Goal: Task Accomplishment & Management: Complete application form

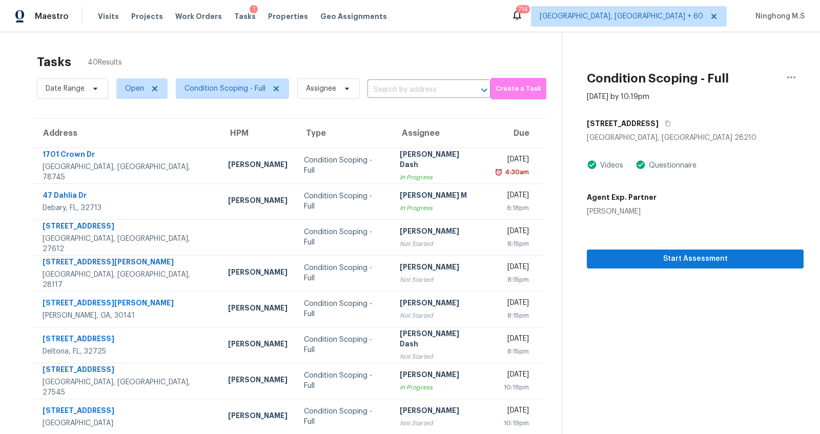
scroll to position [99, 0]
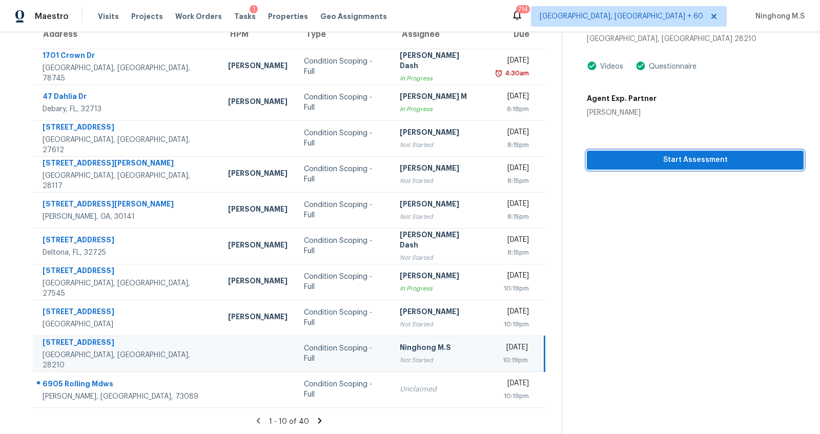
click at [673, 160] on span "Start Assessment" at bounding box center [695, 160] width 200 height 13
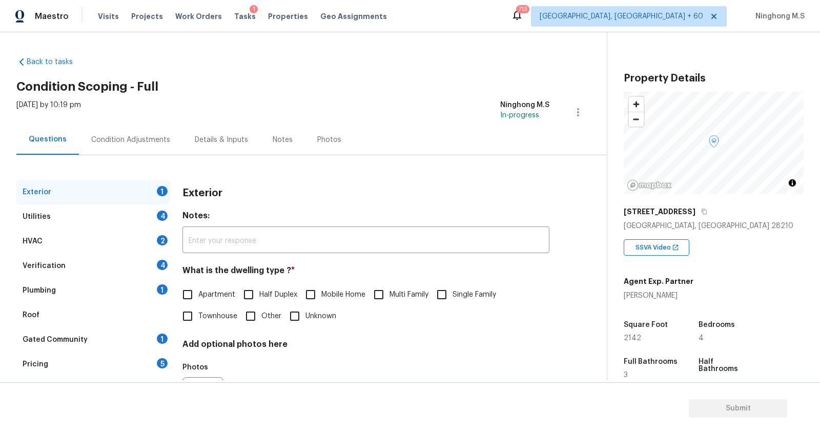
scroll to position [16, 0]
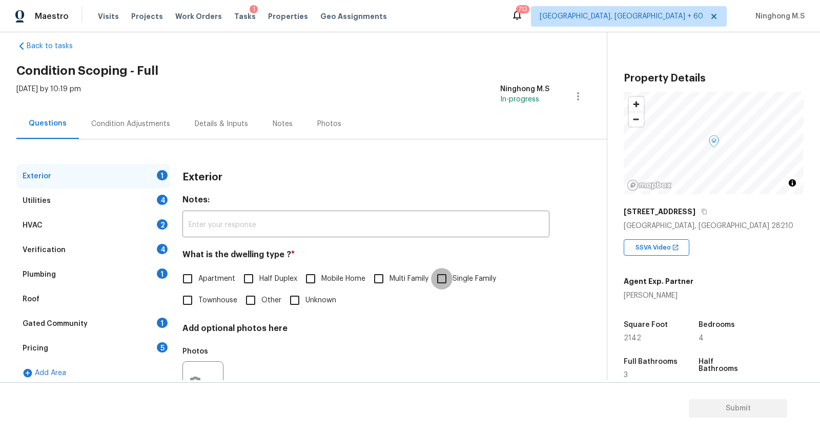
click at [445, 278] on input "Single Family" at bounding box center [442, 279] width 22 height 22
checkbox input "true"
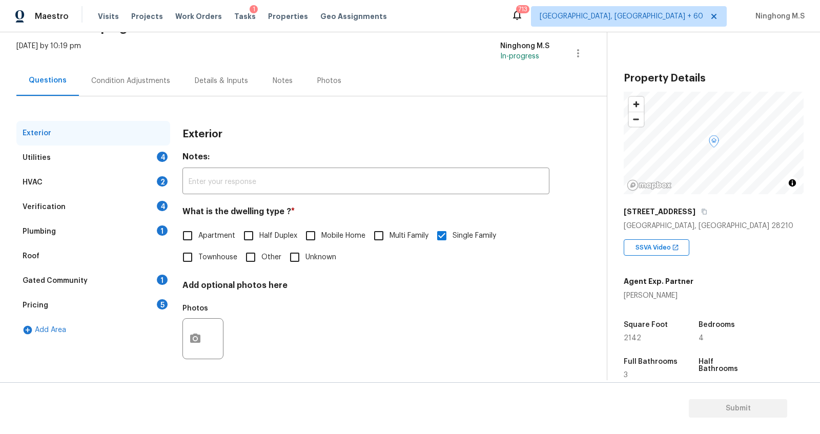
click at [49, 158] on div "Utilities 4" at bounding box center [93, 158] width 154 height 25
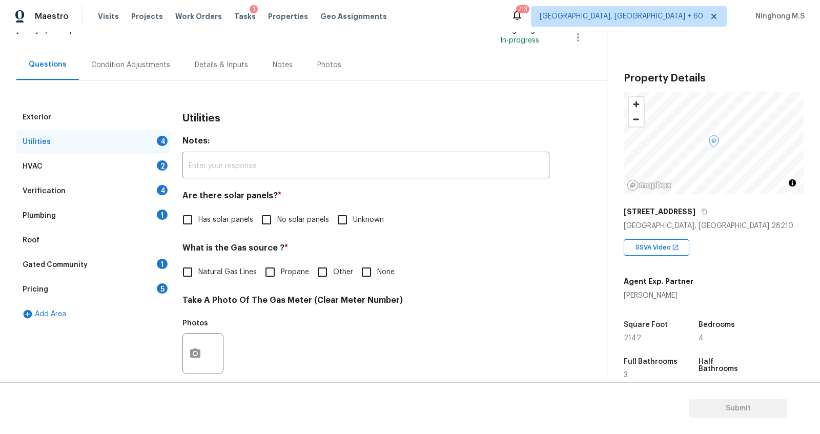
scroll to position [76, 0]
click at [265, 216] on input "No solar panels" at bounding box center [267, 219] width 22 height 22
checkbox input "true"
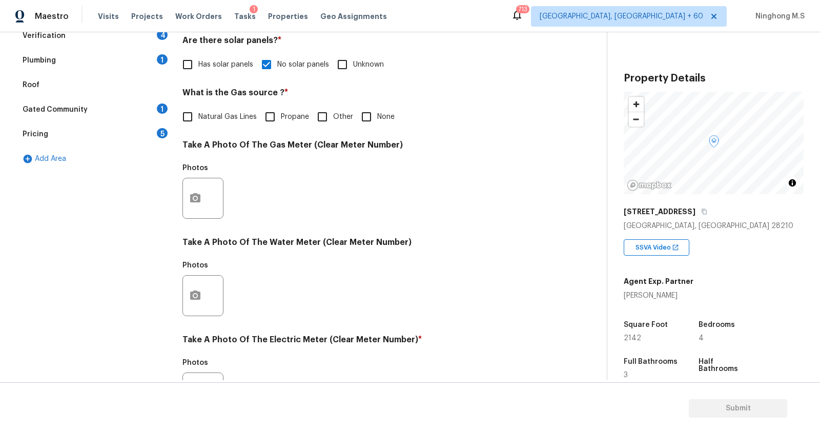
scroll to position [219, 0]
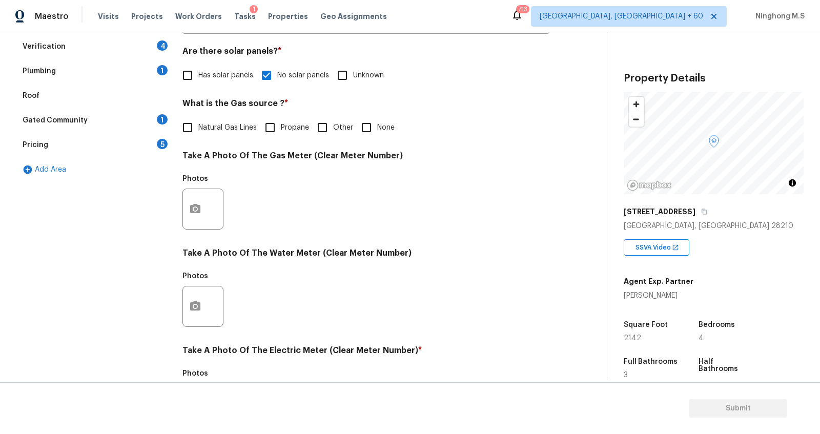
click at [53, 140] on div "Pricing 5" at bounding box center [93, 145] width 154 height 25
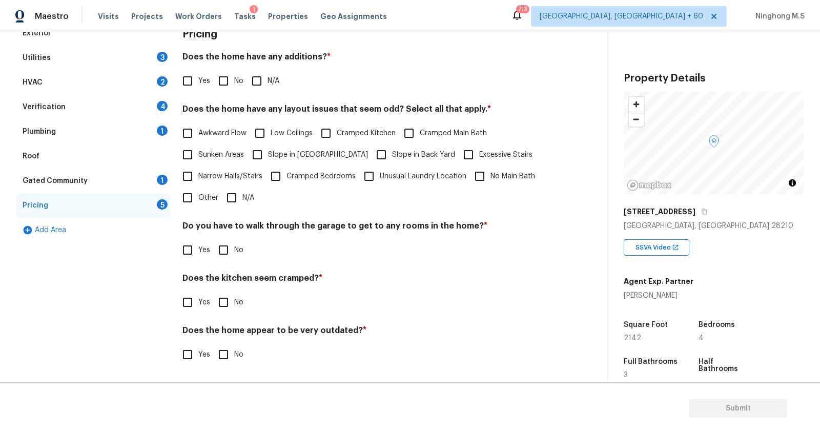
scroll to position [0, 0]
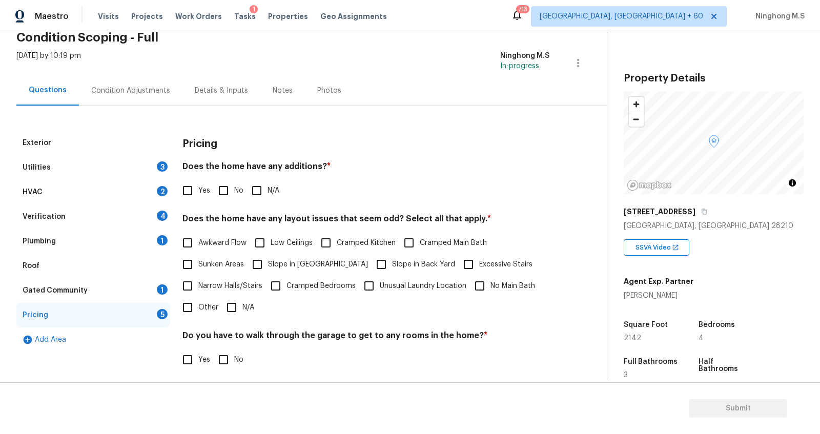
click at [221, 185] on input "No" at bounding box center [224, 191] width 22 height 22
checkbox input "true"
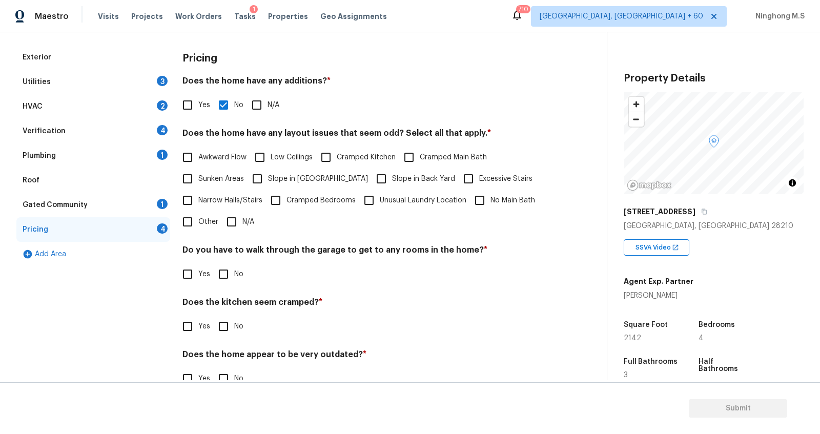
scroll to position [133, 0]
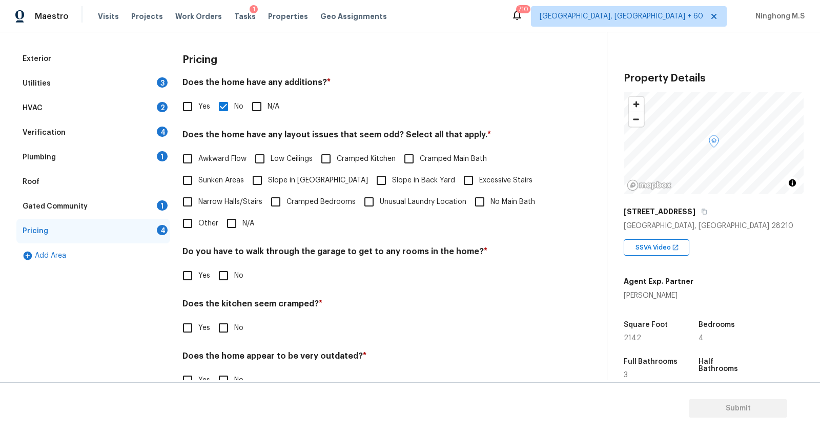
click at [232, 223] on input "N/A" at bounding box center [232, 224] width 22 height 22
checkbox input "true"
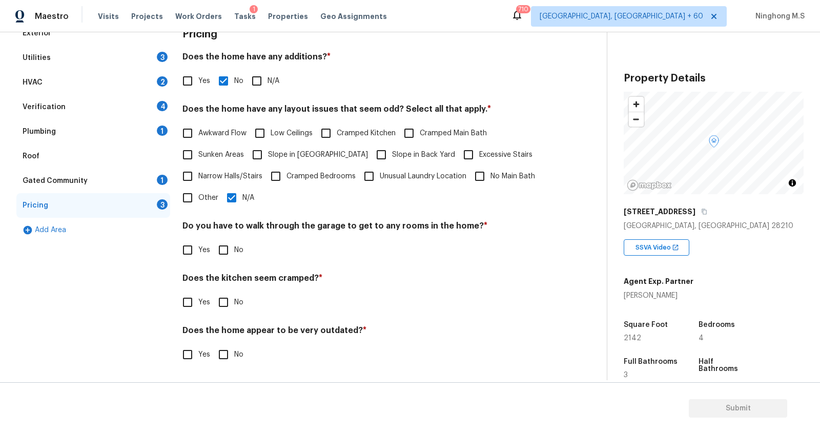
click at [227, 251] on input "No" at bounding box center [224, 250] width 22 height 22
checkbox input "true"
click at [229, 304] on input "No" at bounding box center [224, 304] width 22 height 22
checkbox input "true"
click at [229, 360] on input "No" at bounding box center [224, 355] width 22 height 22
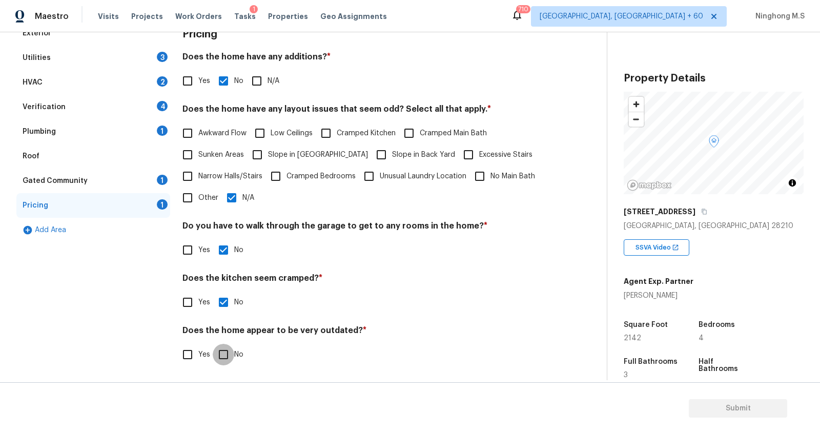
checkbox input "true"
click at [44, 178] on div "Gated Community" at bounding box center [55, 181] width 65 height 10
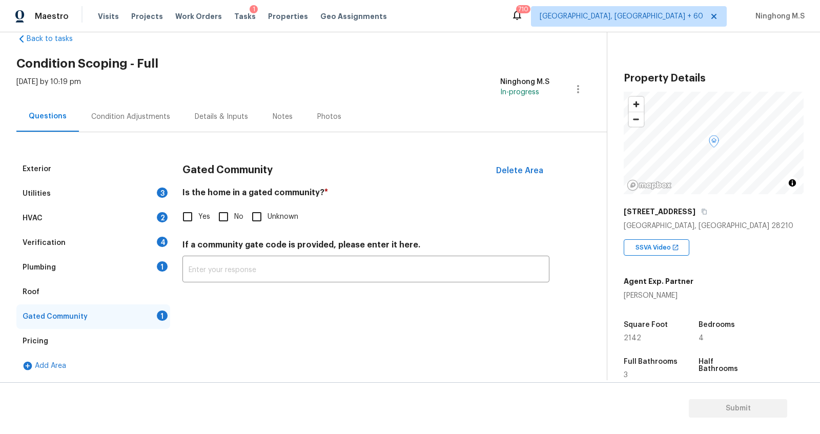
click at [227, 219] on input "No" at bounding box center [224, 217] width 22 height 22
checkbox input "true"
click at [36, 191] on div "Utilities" at bounding box center [37, 194] width 28 height 10
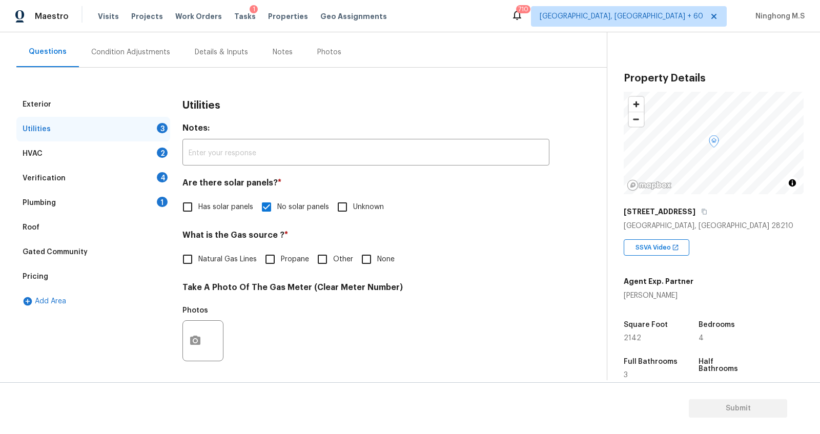
scroll to position [89, 0]
click at [199, 258] on span "Natural Gas Lines" at bounding box center [227, 258] width 58 height 11
click at [198, 258] on input "Natural Gas Lines" at bounding box center [188, 259] width 22 height 22
checkbox input "true"
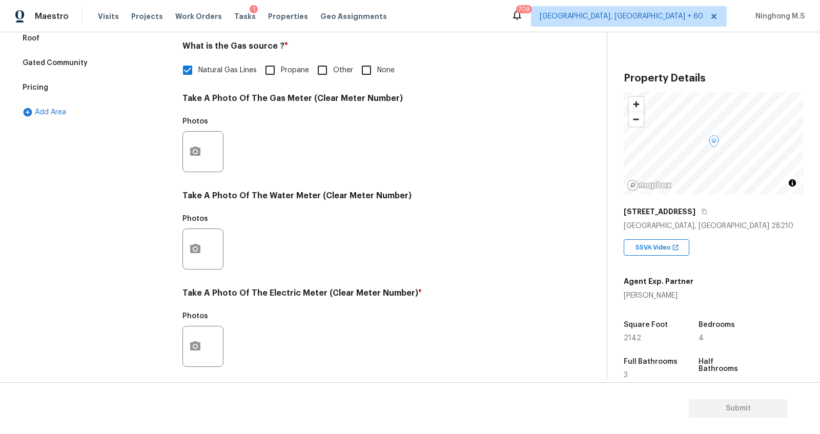
scroll to position [274, 0]
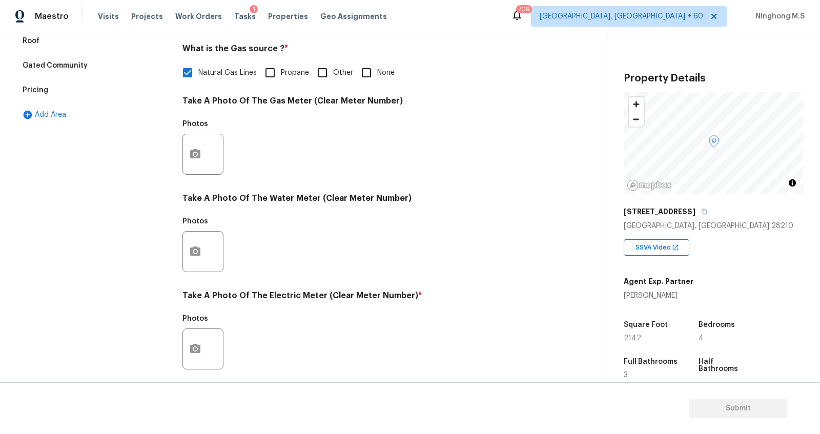
click at [209, 149] on div at bounding box center [203, 154] width 41 height 41
click at [194, 150] on icon "button" at bounding box center [195, 153] width 10 height 9
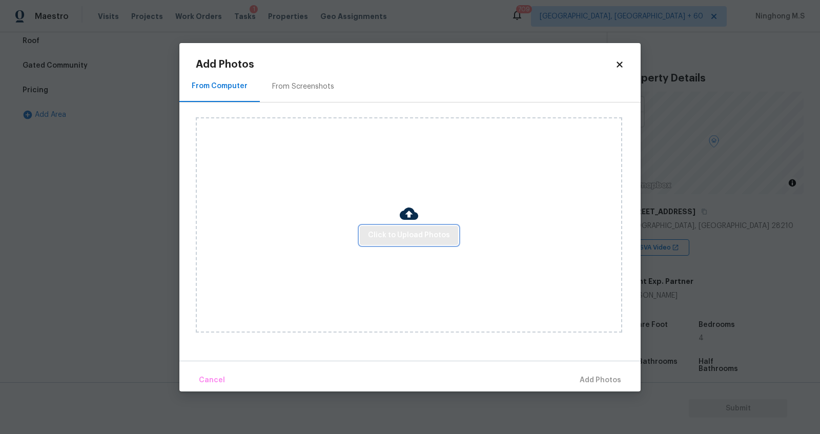
click at [430, 233] on span "Click to Upload Photos" at bounding box center [409, 235] width 82 height 13
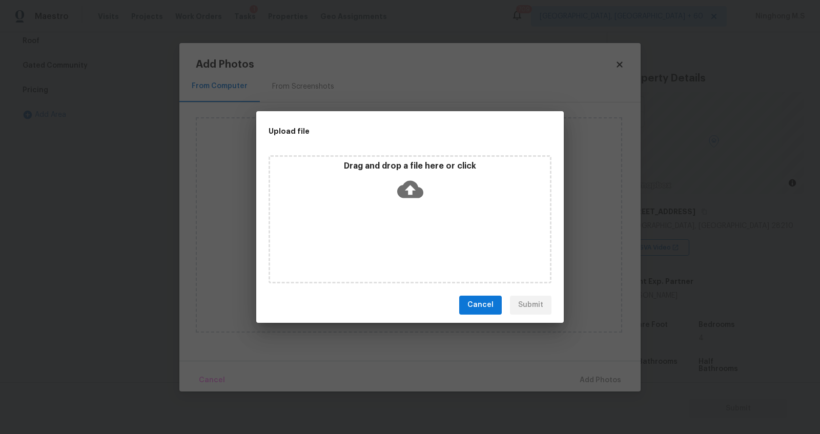
click at [407, 192] on icon at bounding box center [410, 188] width 26 height 17
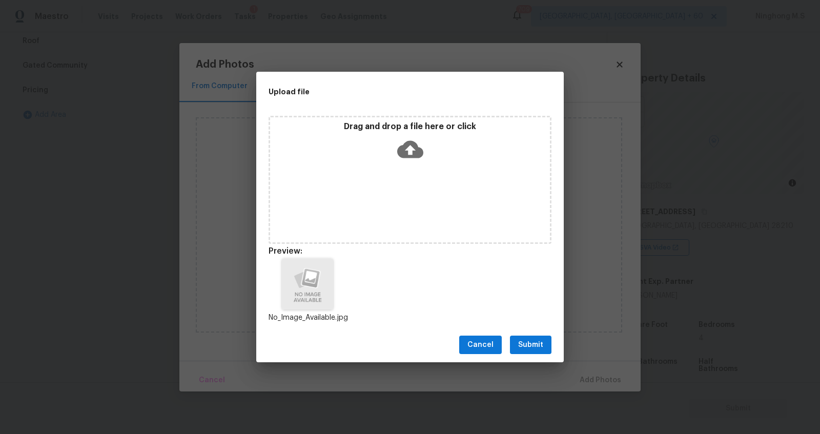
click at [540, 345] on span "Submit" at bounding box center [530, 345] width 25 height 13
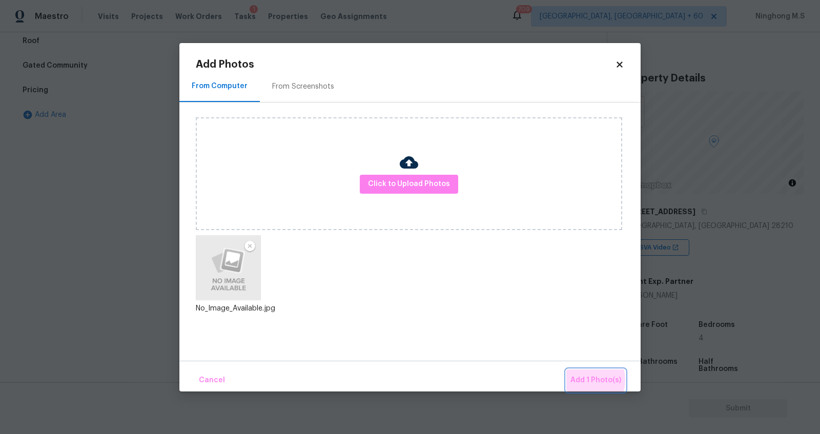
click at [588, 380] on span "Add 1 Photo(s)" at bounding box center [596, 380] width 51 height 13
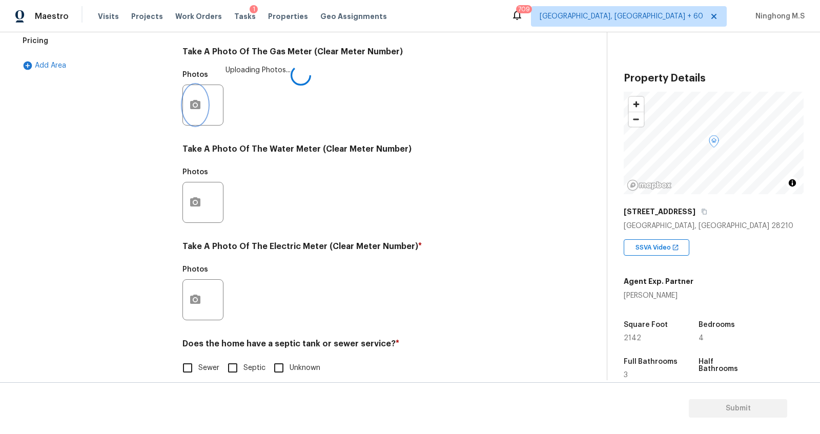
scroll to position [336, 0]
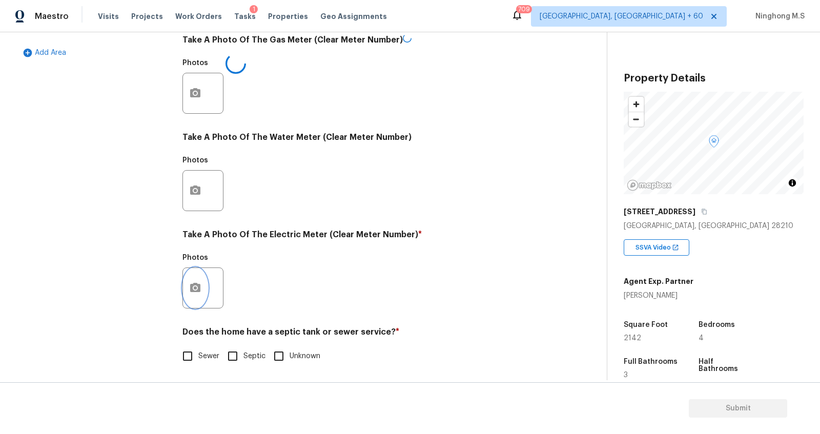
click at [203, 289] on button "button" at bounding box center [195, 288] width 25 height 40
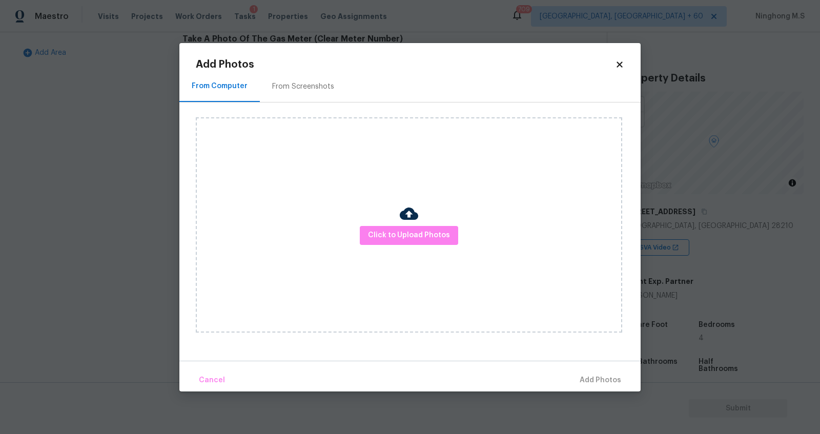
click at [415, 219] on img at bounding box center [409, 214] width 18 height 18
click at [415, 235] on span "Click to Upload Photos" at bounding box center [409, 235] width 82 height 13
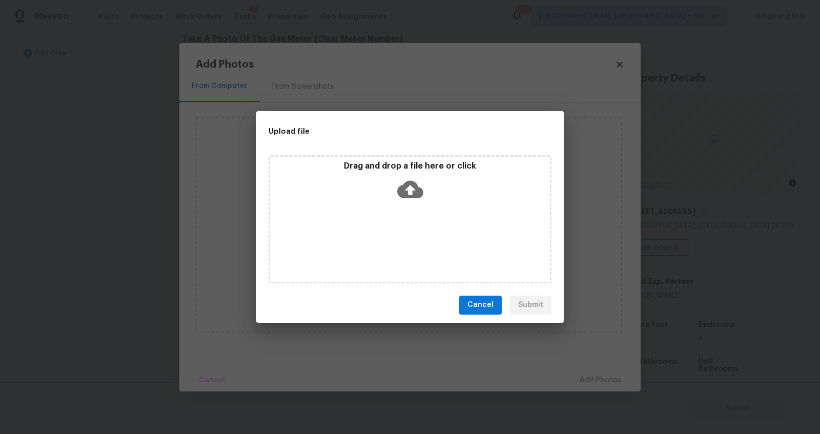
click at [408, 189] on icon at bounding box center [410, 189] width 26 height 26
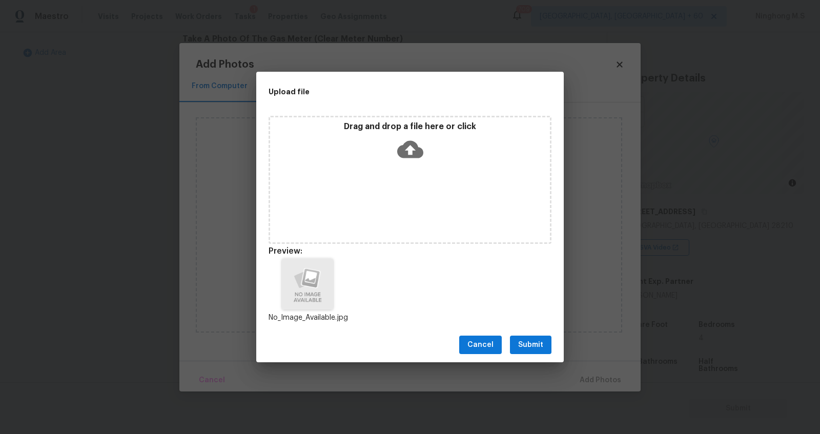
click at [535, 344] on span "Submit" at bounding box center [530, 345] width 25 height 13
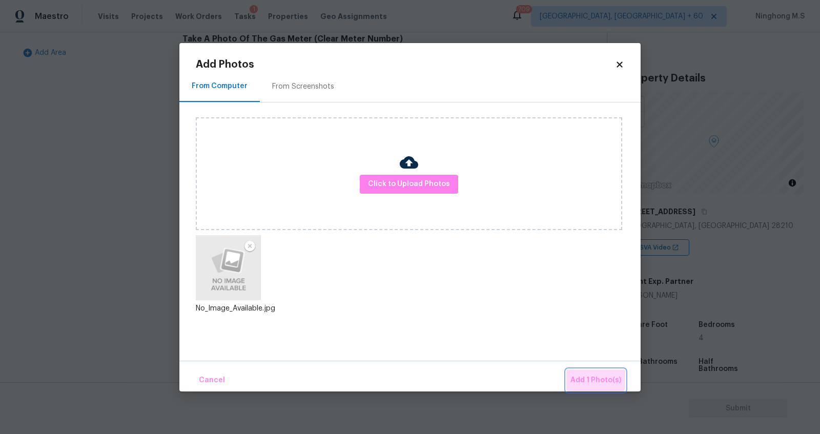
click at [592, 379] on span "Add 1 Photo(s)" at bounding box center [596, 380] width 51 height 13
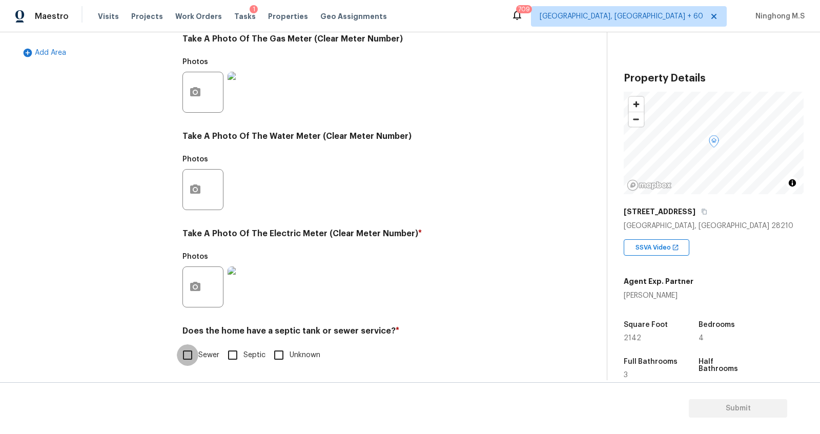
click at [192, 354] on input "Sewer" at bounding box center [188, 356] width 22 height 22
checkbox input "true"
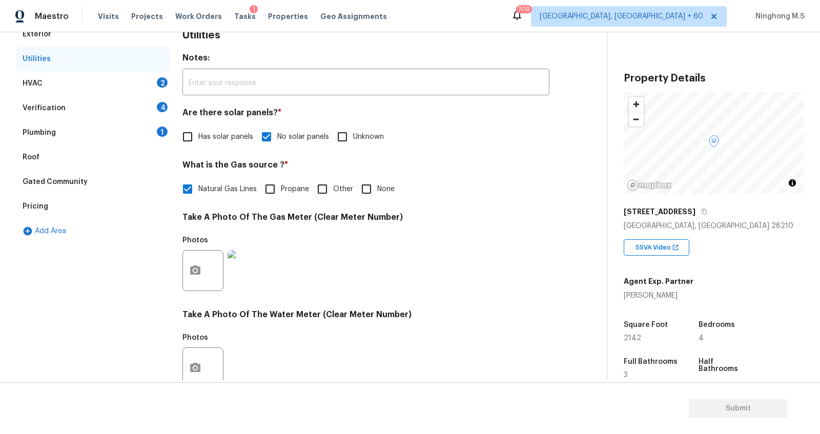
scroll to position [98, 0]
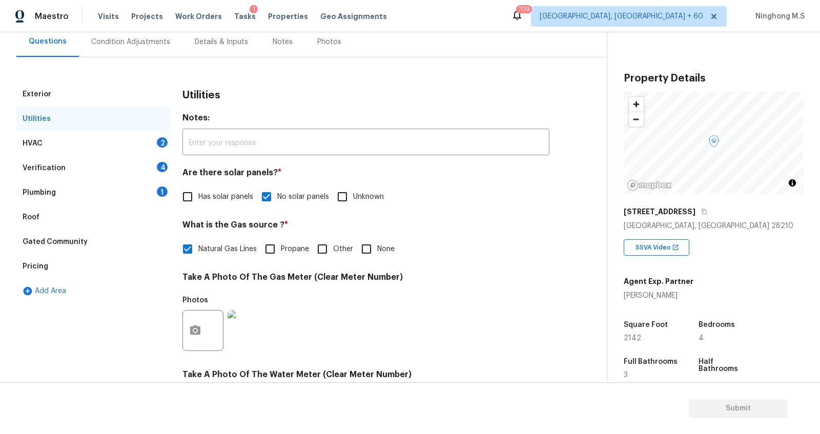
click at [52, 148] on div "HVAC 2" at bounding box center [93, 143] width 154 height 25
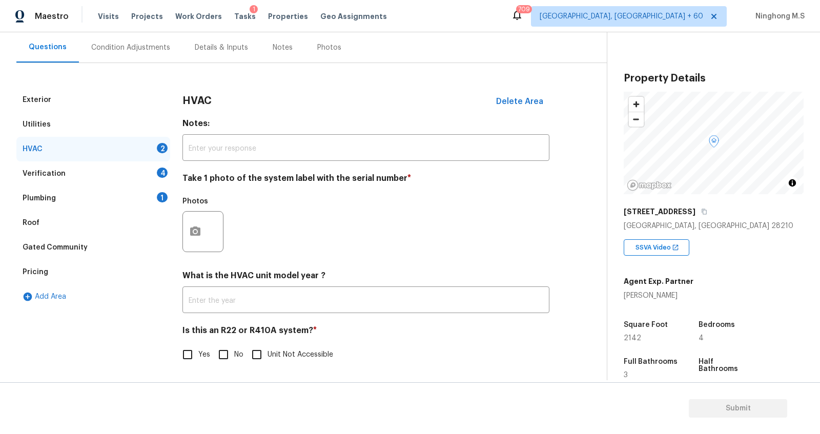
click at [184, 354] on input "Yes" at bounding box center [188, 355] width 22 height 22
checkbox input "true"
click at [193, 230] on icon "button" at bounding box center [195, 232] width 12 height 12
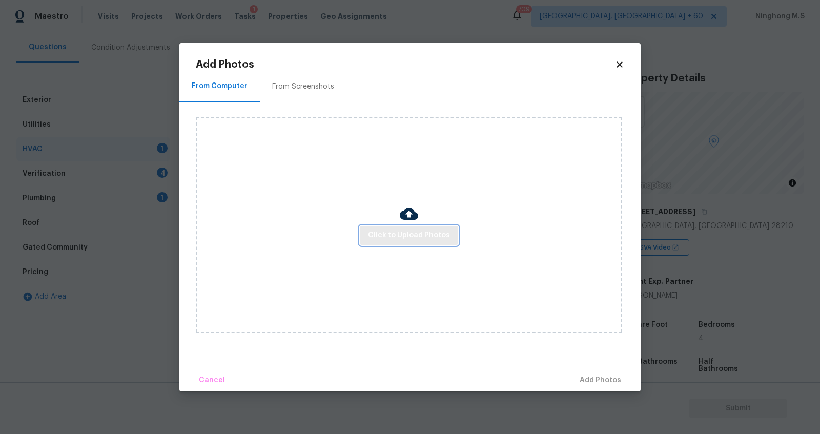
click at [415, 234] on span "Click to Upload Photos" at bounding box center [409, 235] width 82 height 13
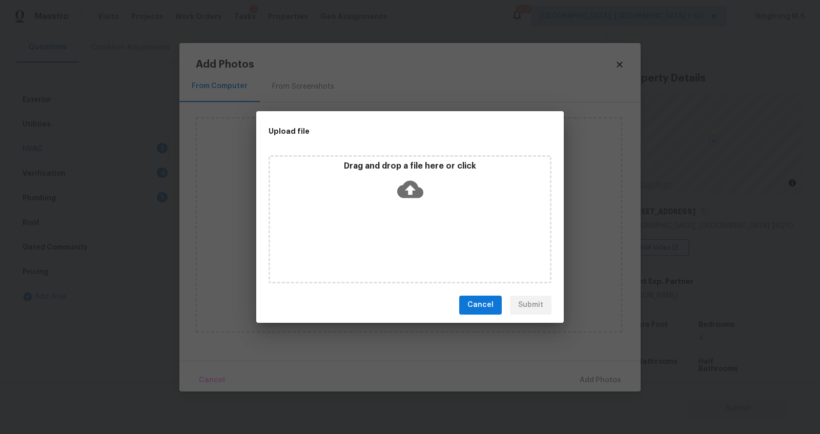
click at [408, 193] on icon at bounding box center [410, 189] width 26 height 26
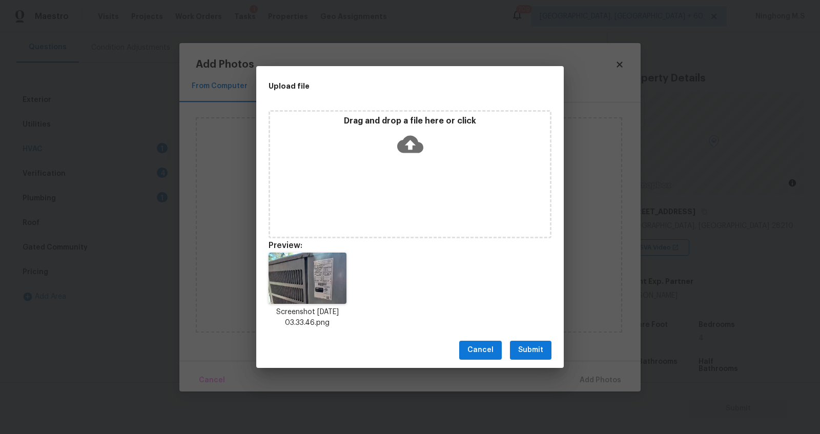
click at [541, 358] on button "Submit" at bounding box center [531, 350] width 42 height 19
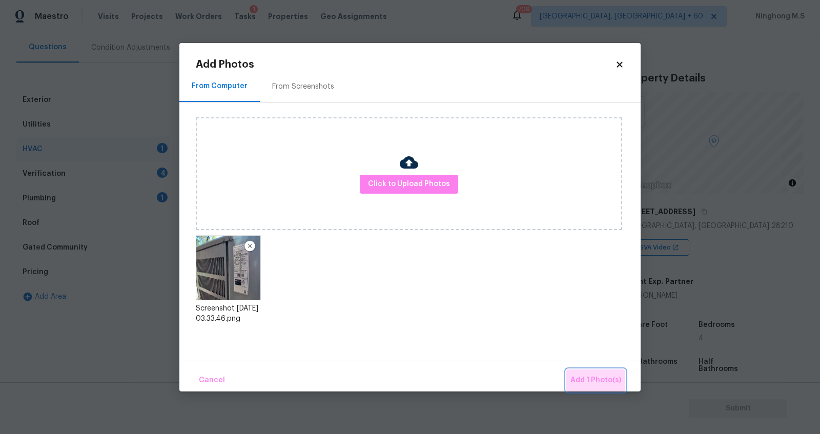
click at [602, 380] on span "Add 1 Photo(s)" at bounding box center [596, 380] width 51 height 13
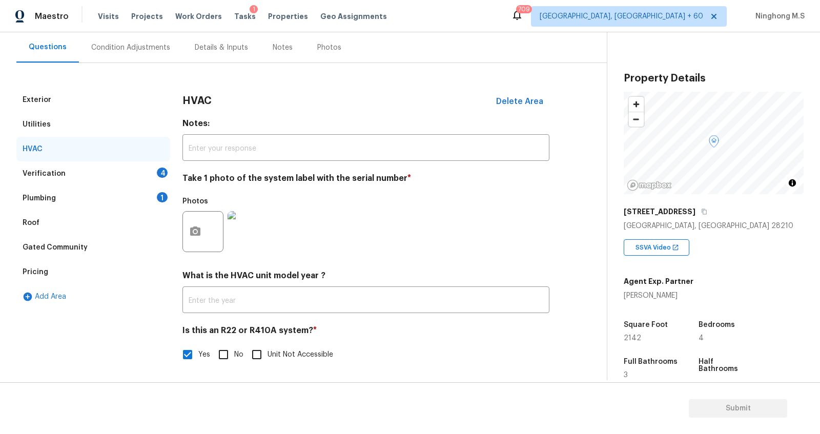
click at [76, 170] on div "Verification 4" at bounding box center [93, 174] width 154 height 25
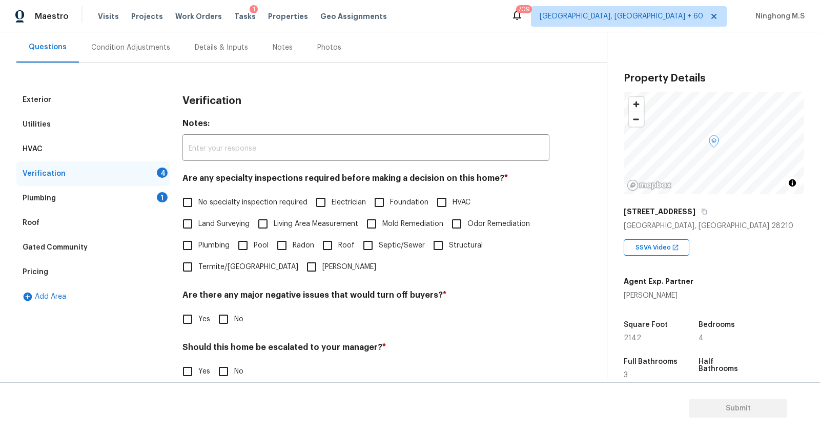
scroll to position [113, 0]
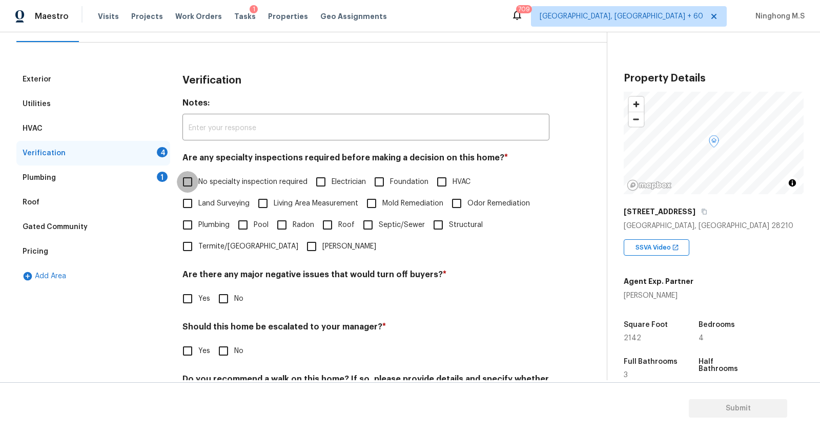
click at [189, 182] on input "No specialty inspection required" at bounding box center [188, 182] width 22 height 22
checkbox input "true"
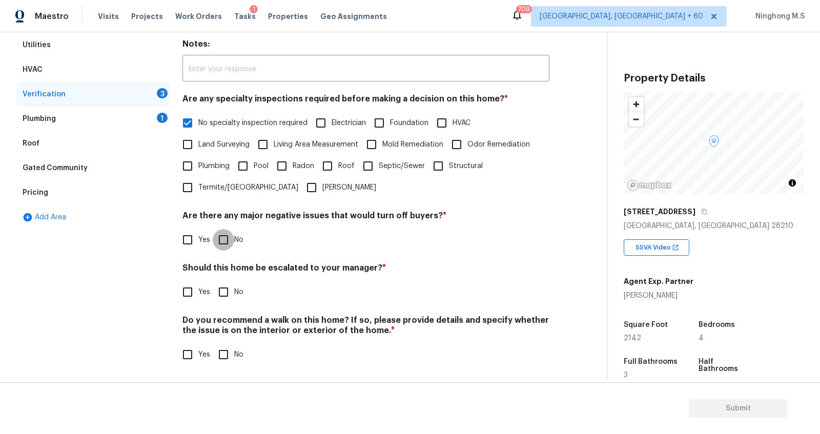
click at [224, 240] on input "No" at bounding box center [224, 240] width 22 height 22
checkbox input "true"
click at [222, 288] on input "No" at bounding box center [224, 292] width 22 height 22
checkbox input "true"
click at [221, 352] on input "No" at bounding box center [224, 355] width 22 height 22
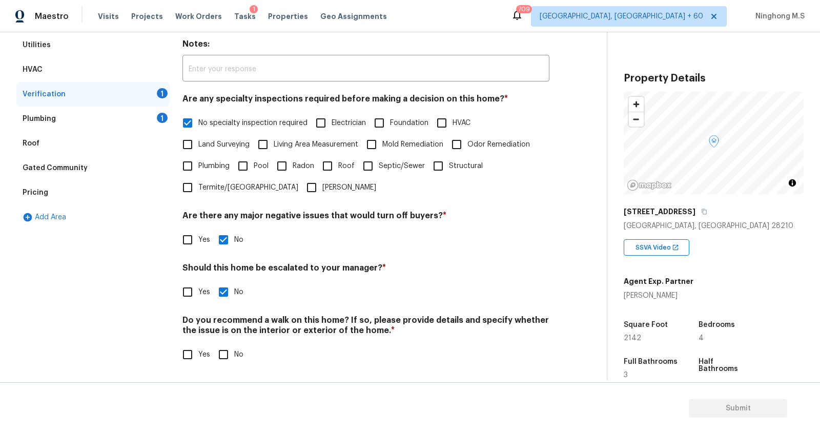
checkbox input "true"
click at [55, 116] on div "Plumbing 1" at bounding box center [93, 119] width 154 height 25
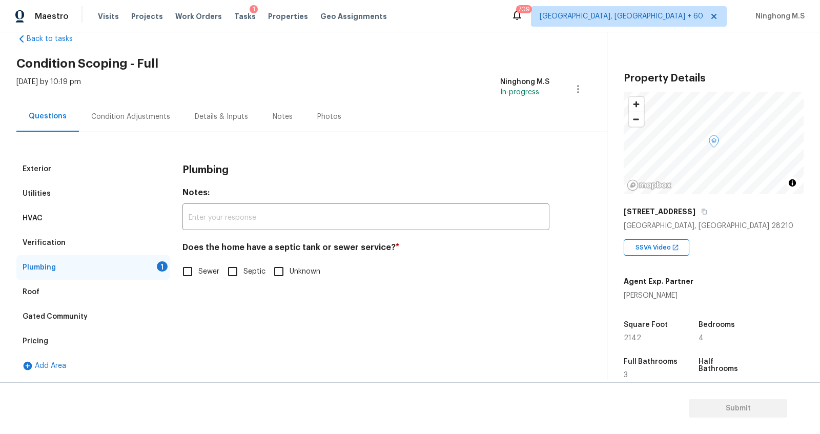
click at [199, 269] on span "Sewer" at bounding box center [208, 272] width 21 height 11
click at [198, 269] on input "Sewer" at bounding box center [188, 272] width 22 height 22
checkbox input "true"
click at [44, 291] on div "Roof" at bounding box center [93, 292] width 154 height 25
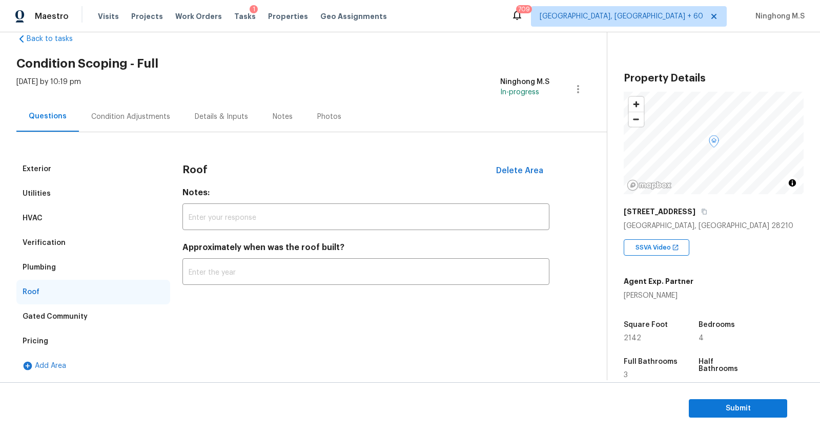
click at [81, 326] on div "Gated Community" at bounding box center [93, 317] width 154 height 25
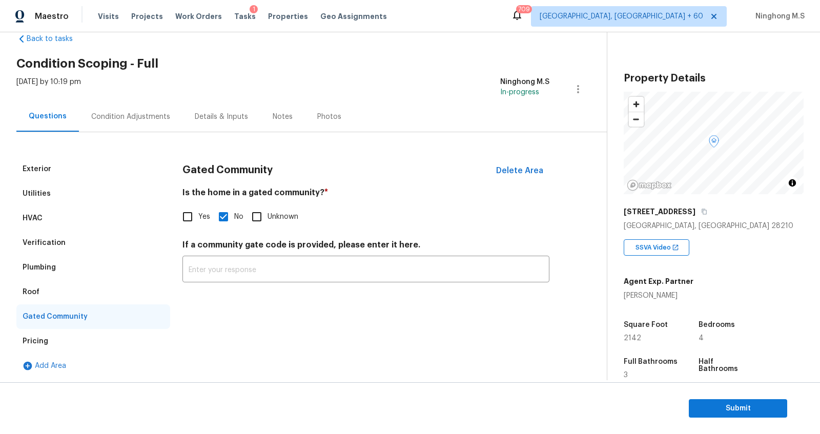
click at [155, 114] on div "Condition Adjustments" at bounding box center [130, 117] width 79 height 10
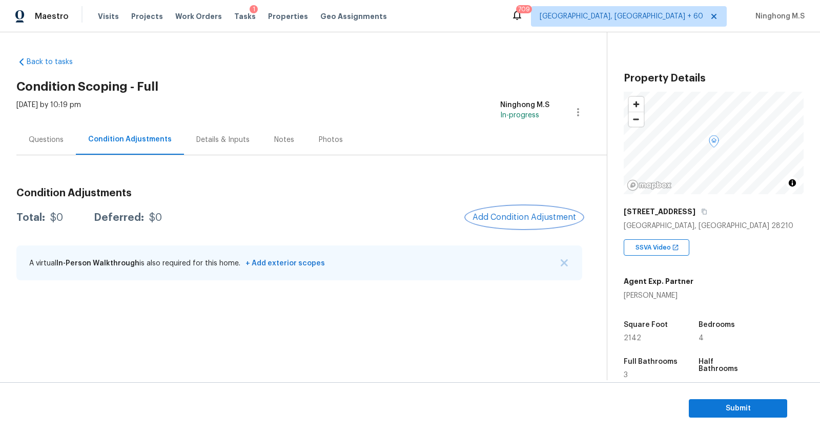
click at [509, 224] on button "Add Condition Adjustment" at bounding box center [525, 218] width 116 height 22
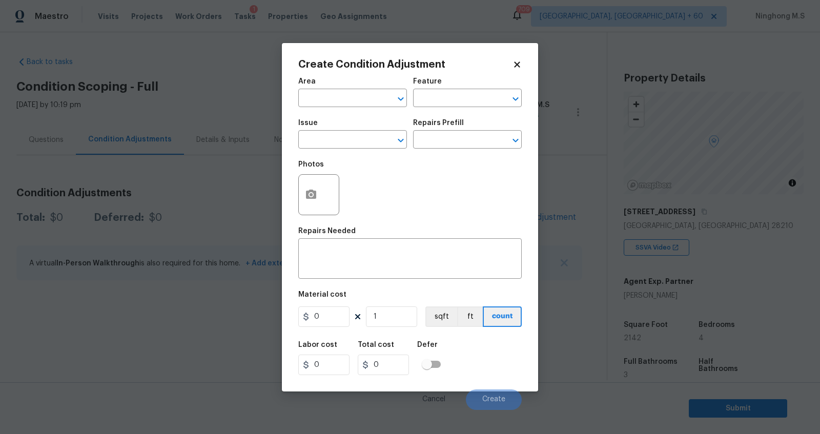
click at [343, 85] on div "Area" at bounding box center [352, 84] width 109 height 13
click at [332, 100] on input "text" at bounding box center [338, 99] width 80 height 16
type input "l"
click at [371, 136] on li "Exterior Overall" at bounding box center [352, 138] width 109 height 17
type input "Exterior Overall"
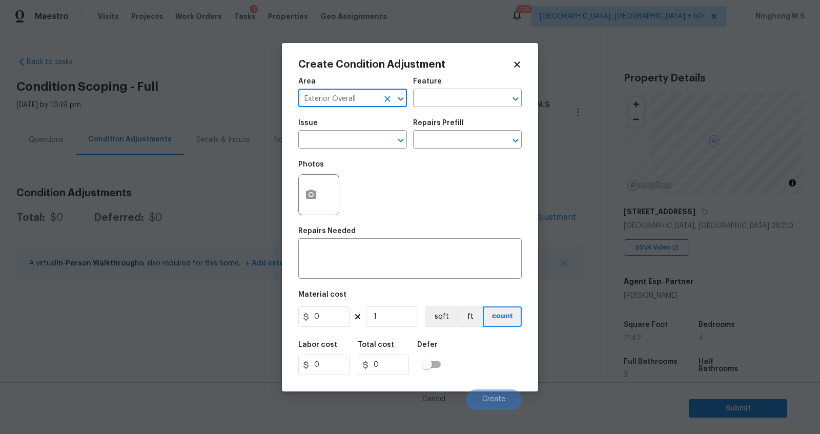
click at [439, 113] on div "Area Exterior Overall ​ Feature ​" at bounding box center [410, 93] width 224 height 42
click at [448, 105] on input "text" at bounding box center [453, 99] width 80 height 16
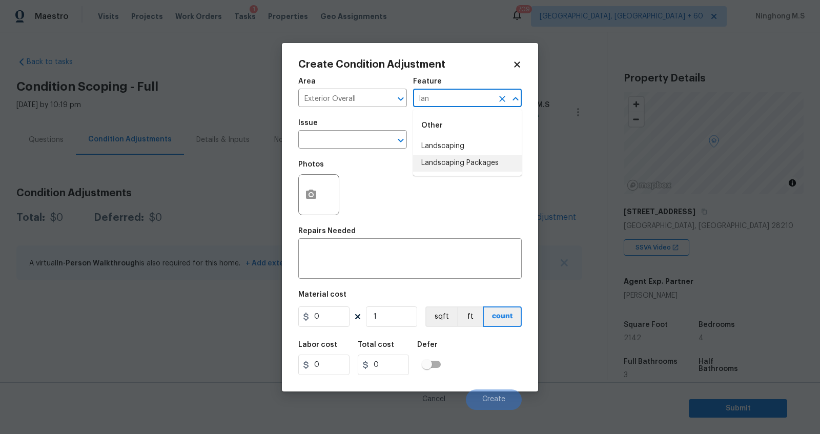
click at [498, 161] on li "Landscaping Packages" at bounding box center [467, 163] width 109 height 17
click at [384, 140] on icon "Clear" at bounding box center [388, 140] width 10 height 10
type input "Landscaping Packages"
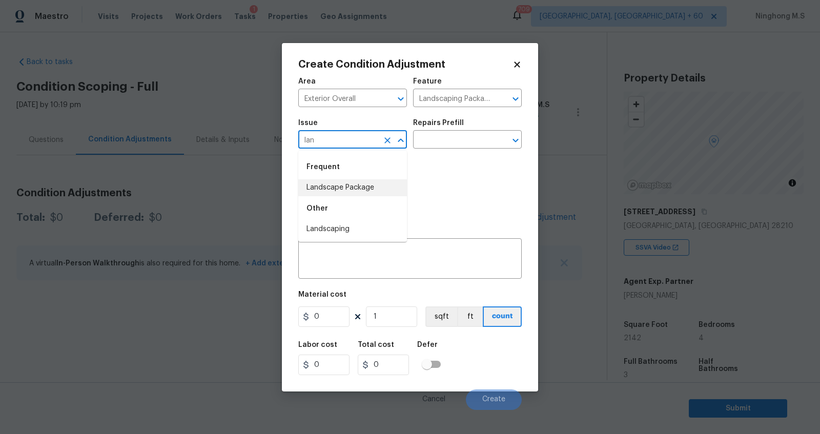
click at [377, 187] on li "Landscape Package" at bounding box center [352, 187] width 109 height 17
type input "Landscape Package"
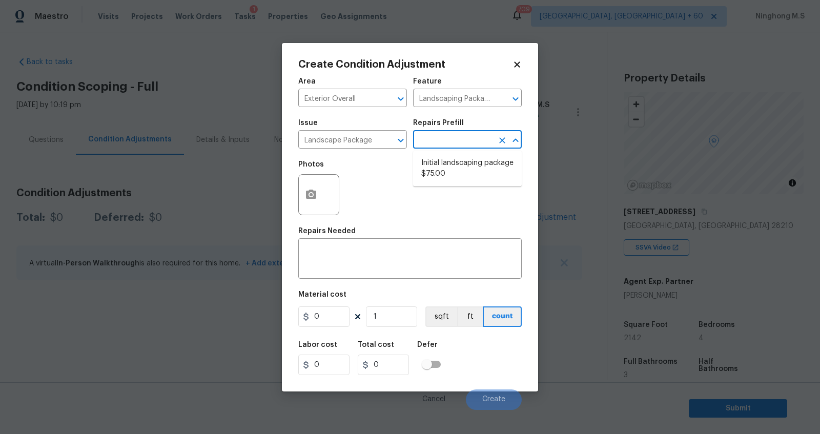
click at [435, 148] on input "text" at bounding box center [453, 141] width 80 height 16
click at [451, 162] on li "Initial landscaping package $75.00" at bounding box center [467, 169] width 109 height 28
type input "Home Readiness Packages"
type textarea "Mowing of grass up to 6" in height. Mow, edge along driveways & sidewalks, trim…"
type input "75"
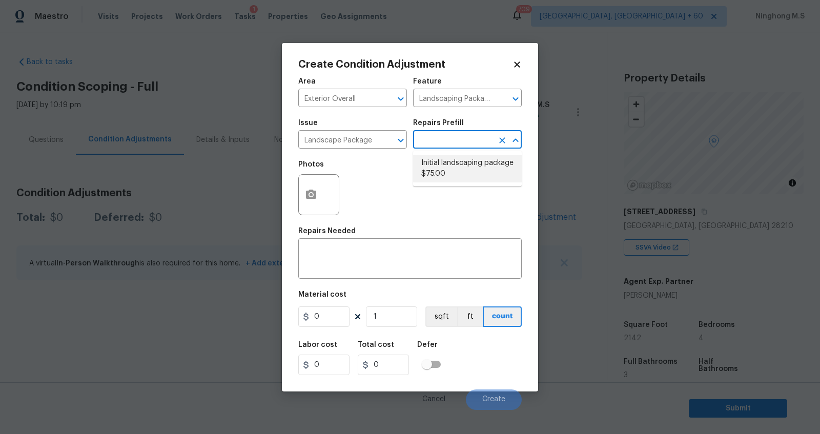
type input "75"
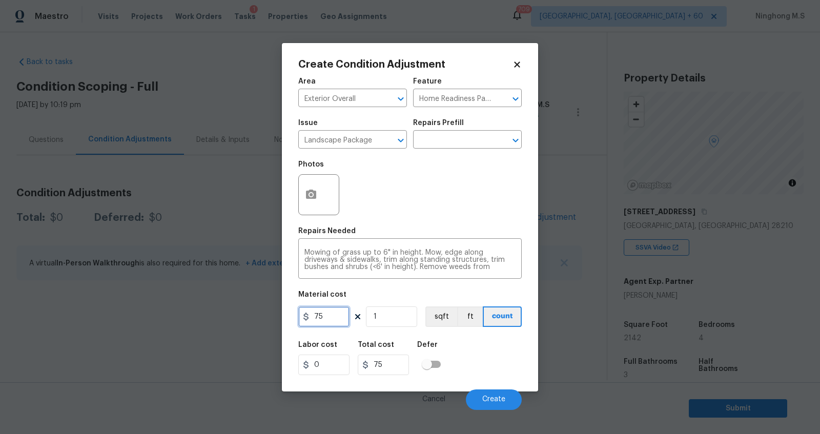
drag, startPoint x: 328, startPoint y: 317, endPoint x: 304, endPoint y: 317, distance: 24.1
click at [305, 317] on div "75" at bounding box center [323, 317] width 51 height 21
type input "300"
click at [321, 191] on button "button" at bounding box center [311, 195] width 25 height 40
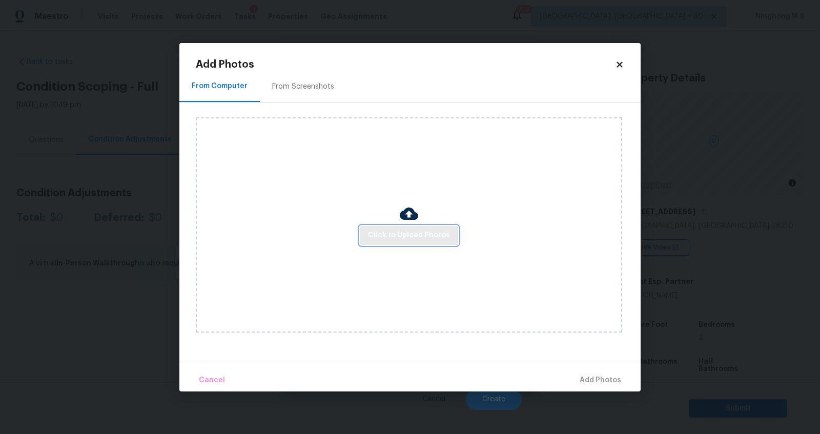
click at [406, 238] on span "Click to Upload Photos" at bounding box center [409, 235] width 82 height 13
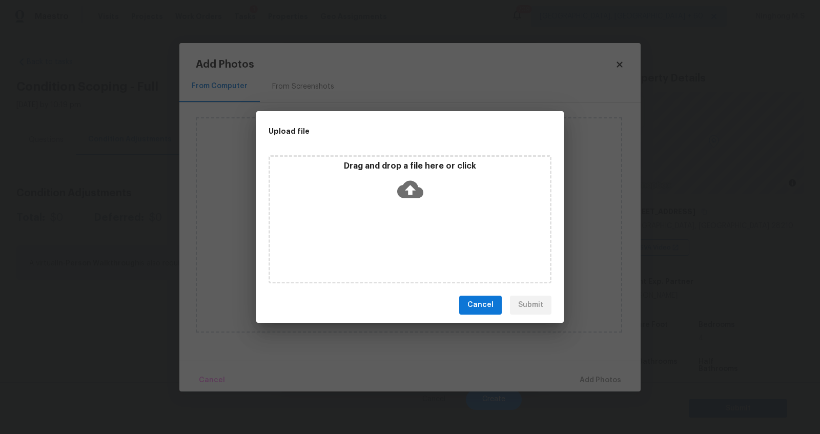
click at [415, 191] on icon at bounding box center [410, 188] width 26 height 17
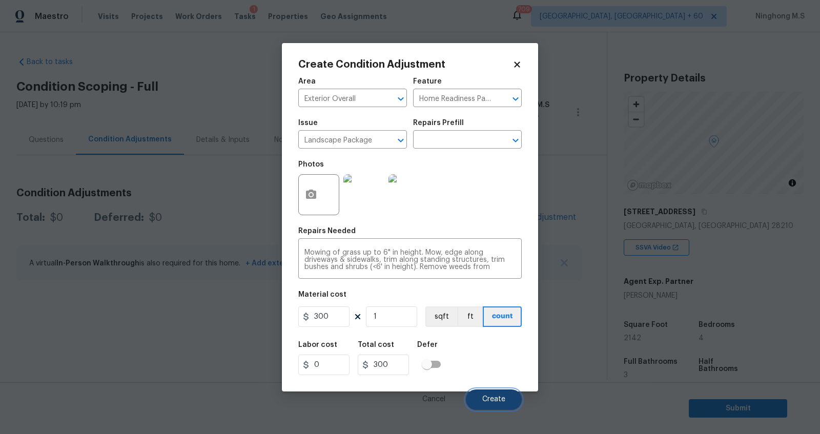
click at [498, 402] on span "Create" at bounding box center [493, 400] width 23 height 8
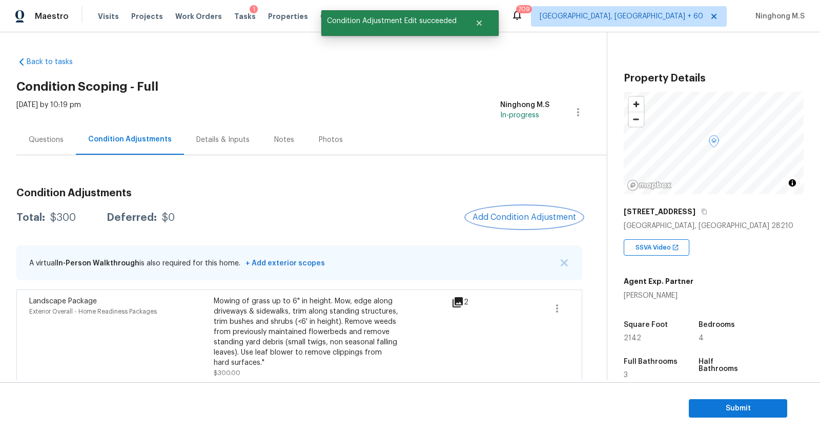
click at [527, 219] on span "Add Condition Adjustment" at bounding box center [525, 217] width 104 height 9
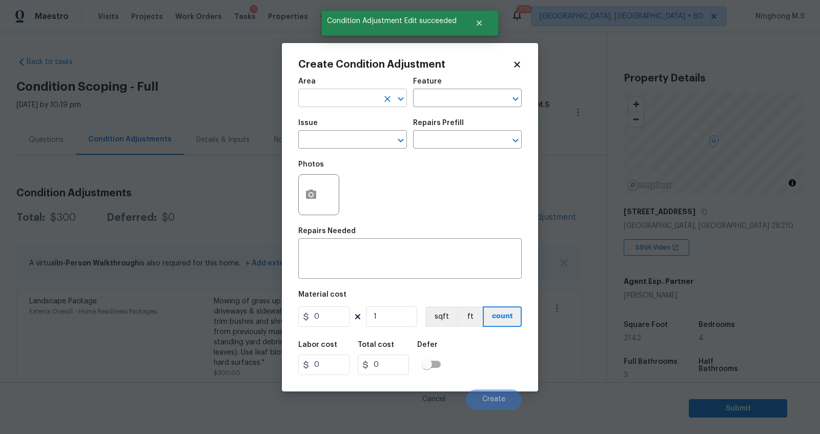
click at [336, 102] on input "text" at bounding box center [338, 99] width 80 height 16
click at [360, 132] on li "Exterior Overall" at bounding box center [352, 138] width 109 height 17
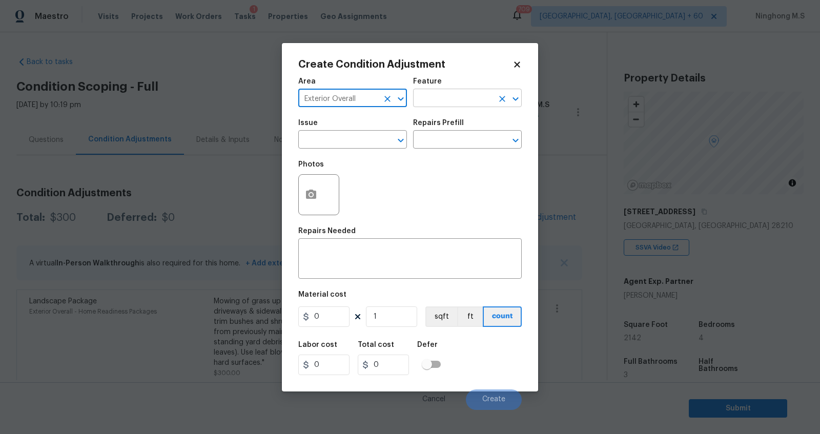
type input "Exterior Overall"
click at [437, 104] on input "text" at bounding box center [453, 99] width 80 height 16
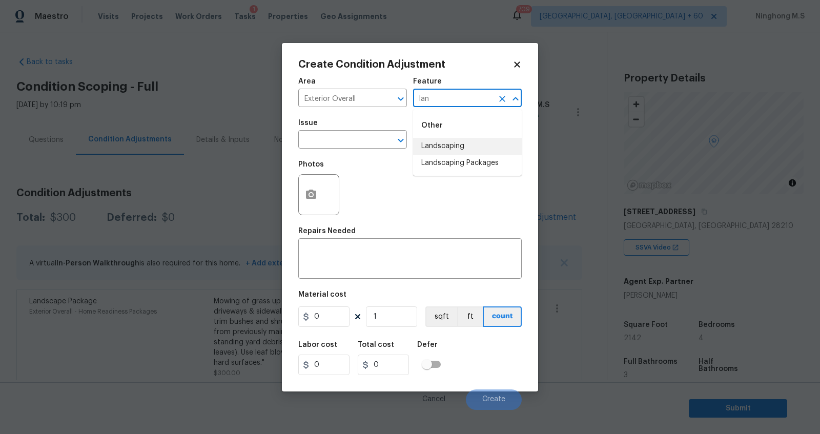
click at [451, 143] on li "Landscaping" at bounding box center [467, 146] width 109 height 17
type input "Landscaping"
click at [346, 131] on div "Issue" at bounding box center [352, 125] width 109 height 13
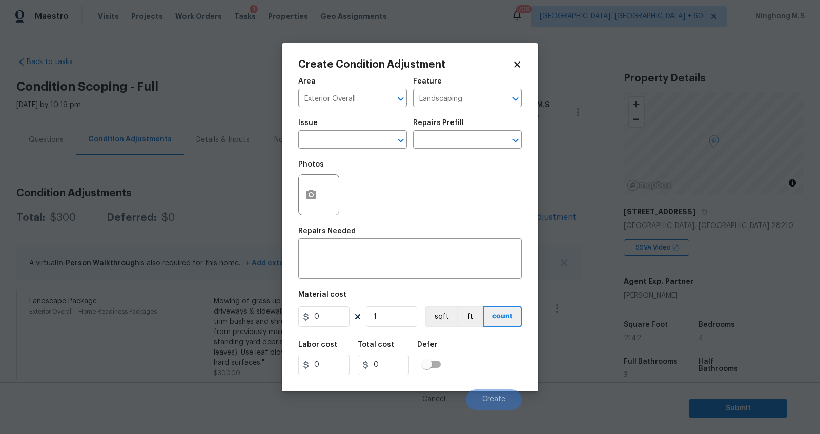
click at [329, 150] on span "Issue ​" at bounding box center [352, 134] width 109 height 42
click at [334, 138] on input "text" at bounding box center [338, 141] width 80 height 16
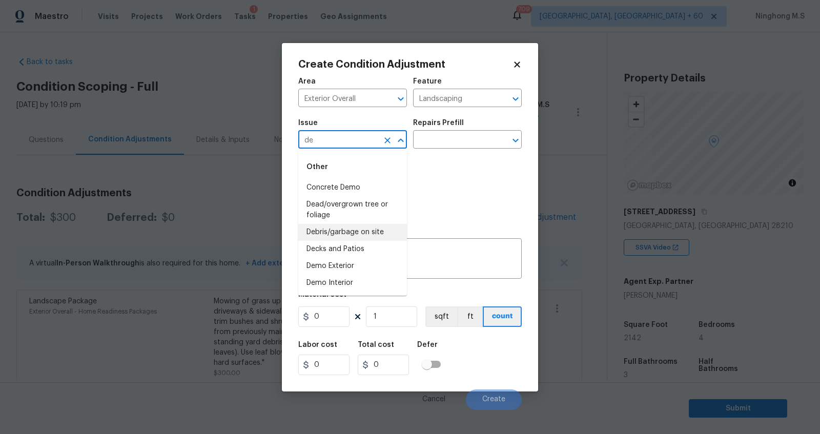
click at [370, 229] on li "Debris/garbage on site" at bounding box center [352, 232] width 109 height 17
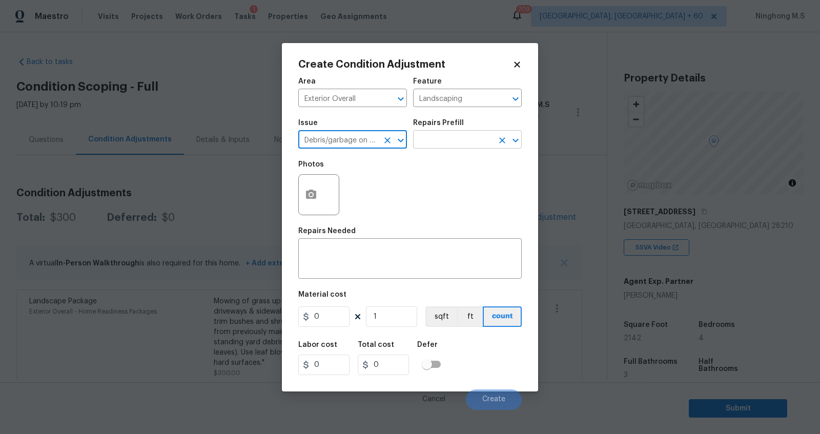
type input "Debris/garbage on site"
click at [436, 137] on input "text" at bounding box center [453, 141] width 80 height 16
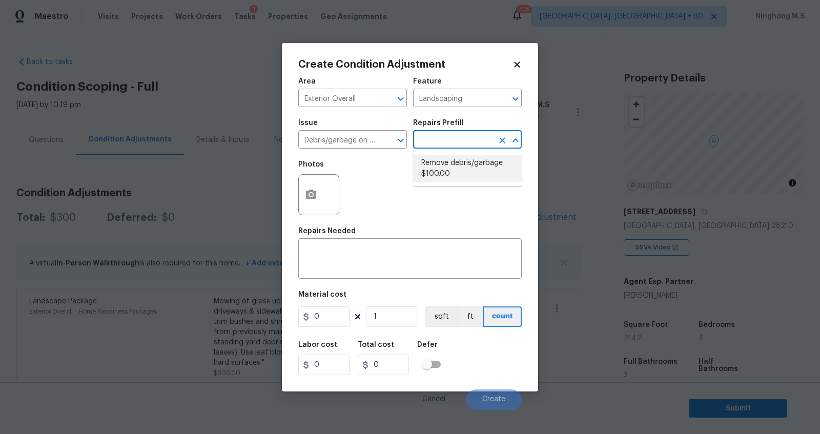
click at [459, 163] on li "Remove debris/garbage $100.00" at bounding box center [467, 169] width 109 height 28
type textarea "Remove, haul off, and properly dispose of any debris left by seller to offsite …"
type input "100"
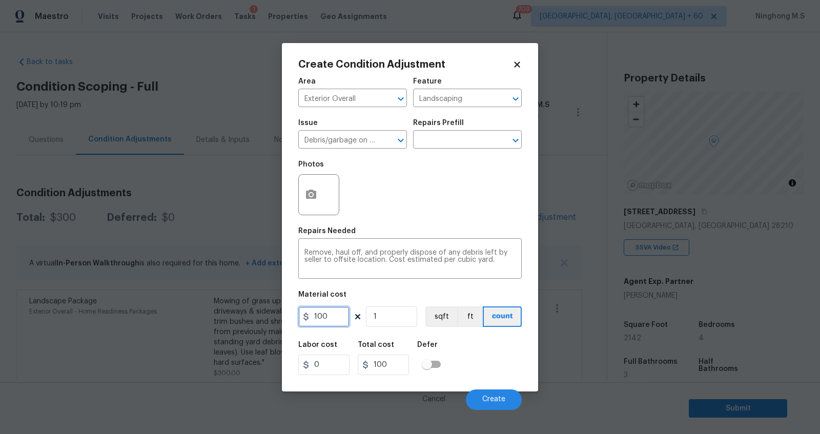
drag, startPoint x: 337, startPoint y: 319, endPoint x: 288, endPoint y: 313, distance: 49.6
click at [288, 313] on div "Create Condition Adjustment Area Exterior Overall ​ Feature Landscaping ​ Issue…" at bounding box center [410, 217] width 256 height 349
type input "250"
click at [308, 185] on button "button" at bounding box center [311, 195] width 25 height 40
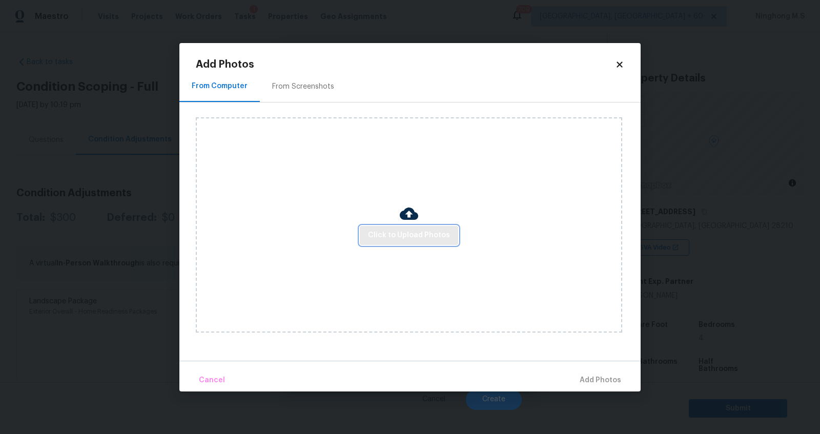
click at [419, 230] on span "Click to Upload Photos" at bounding box center [409, 235] width 82 height 13
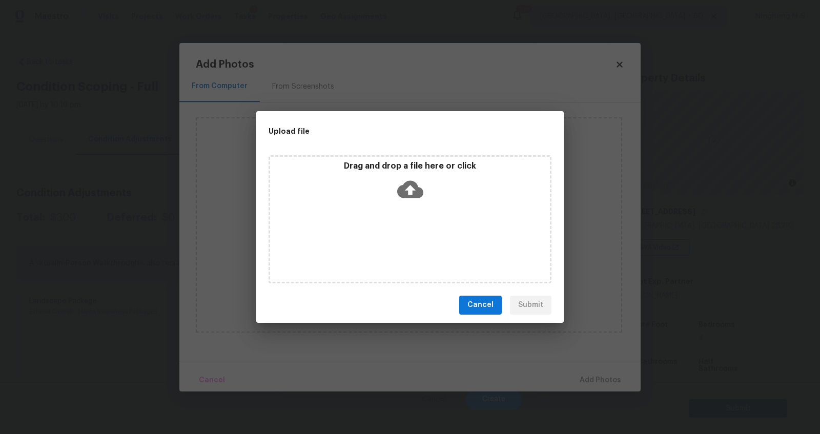
click at [398, 197] on icon at bounding box center [410, 189] width 26 height 26
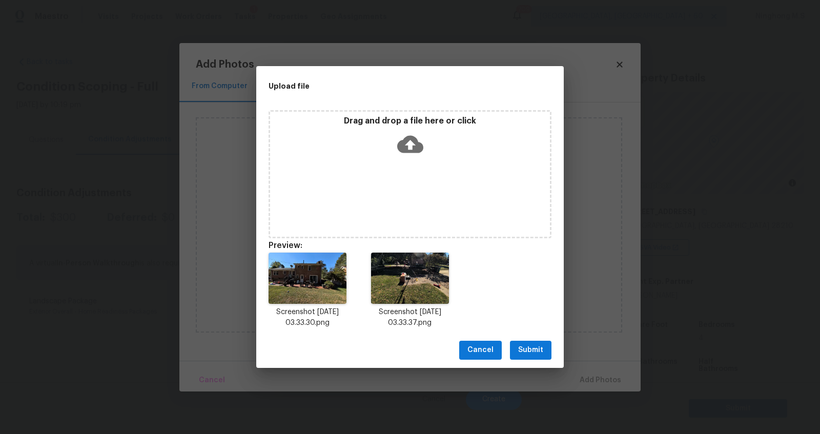
click at [536, 339] on div "Cancel Submit" at bounding box center [410, 350] width 308 height 35
click at [540, 350] on span "Submit" at bounding box center [530, 350] width 25 height 13
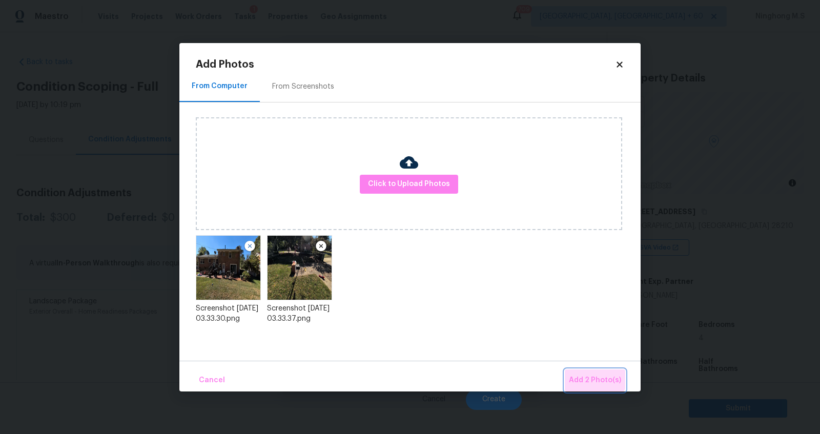
click at [591, 372] on button "Add 2 Photo(s)" at bounding box center [595, 381] width 61 height 22
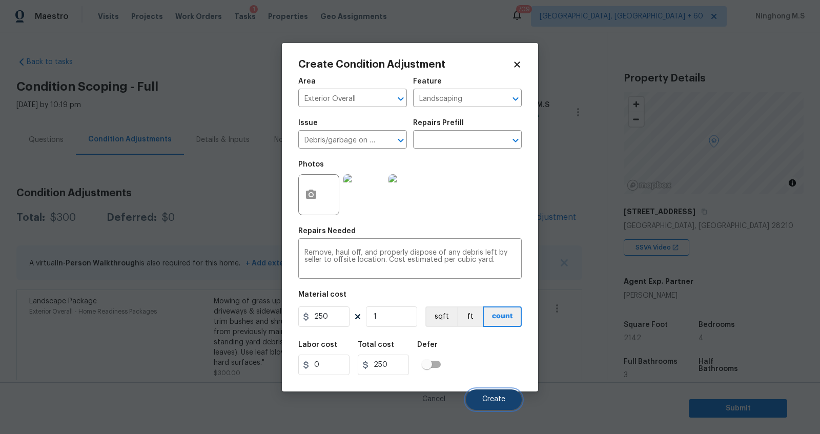
click at [495, 394] on button "Create" at bounding box center [494, 400] width 56 height 21
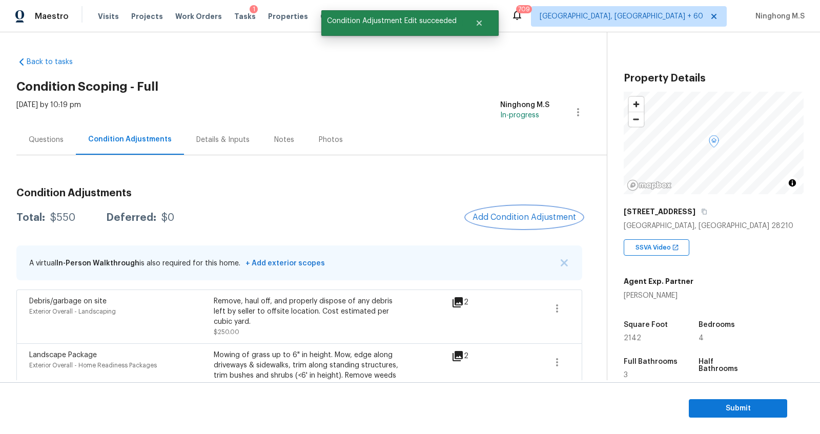
click at [546, 218] on span "Add Condition Adjustment" at bounding box center [525, 217] width 104 height 9
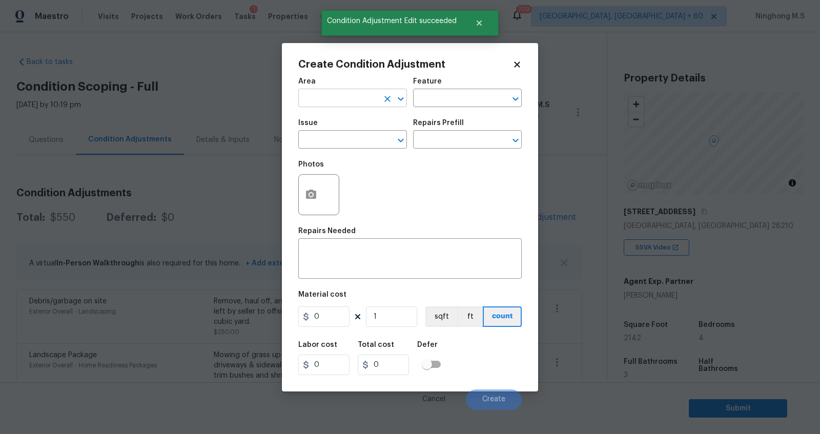
click at [353, 102] on input "text" at bounding box center [338, 99] width 80 height 16
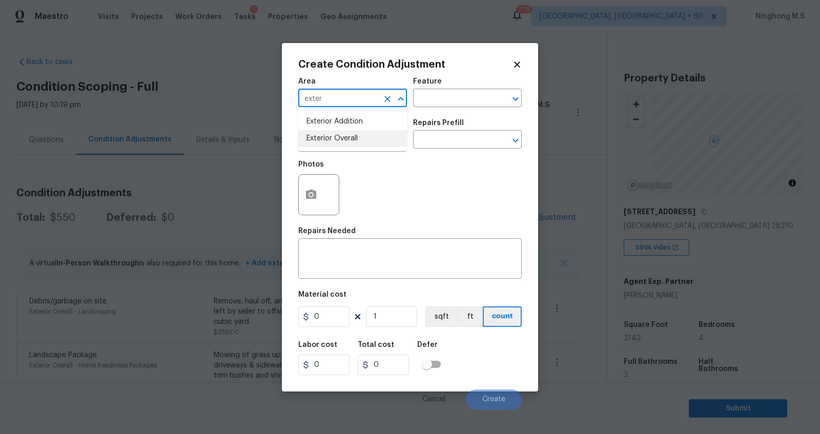
click at [346, 143] on li "Exterior Overall" at bounding box center [352, 138] width 109 height 17
type input "Exterior Overall"
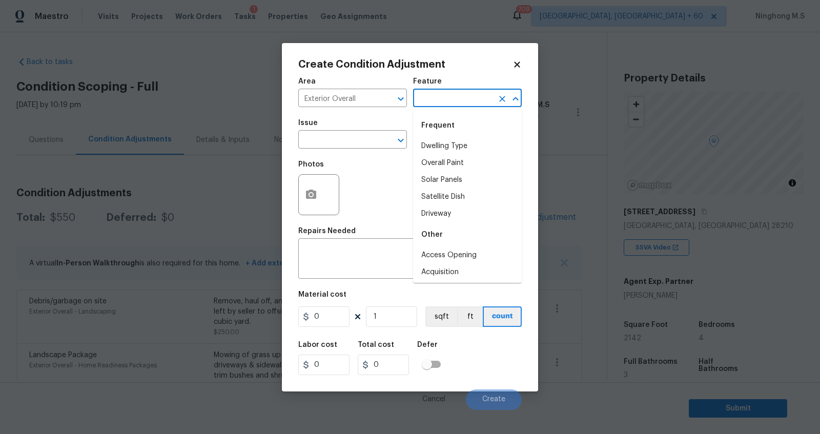
click at [432, 107] on input "text" at bounding box center [453, 99] width 80 height 16
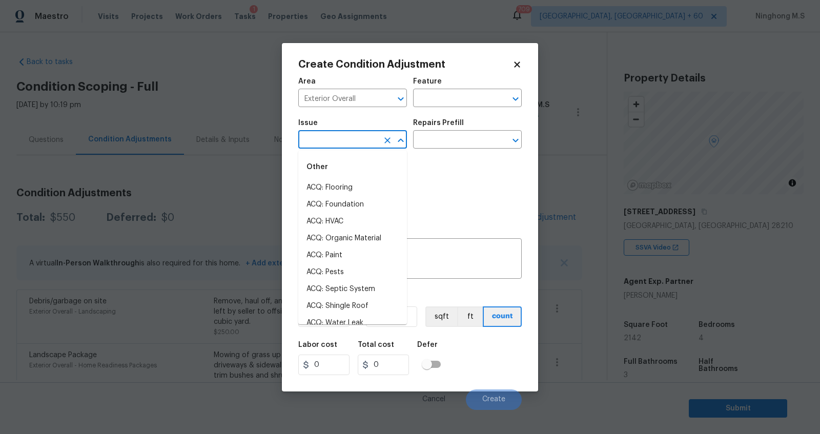
click at [341, 136] on input "text" at bounding box center [338, 141] width 80 height 16
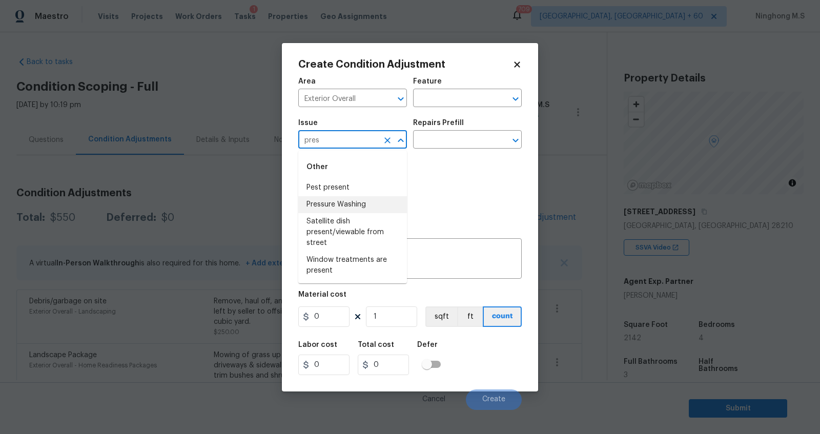
click at [360, 204] on li "Pressure Washing" at bounding box center [352, 204] width 109 height 17
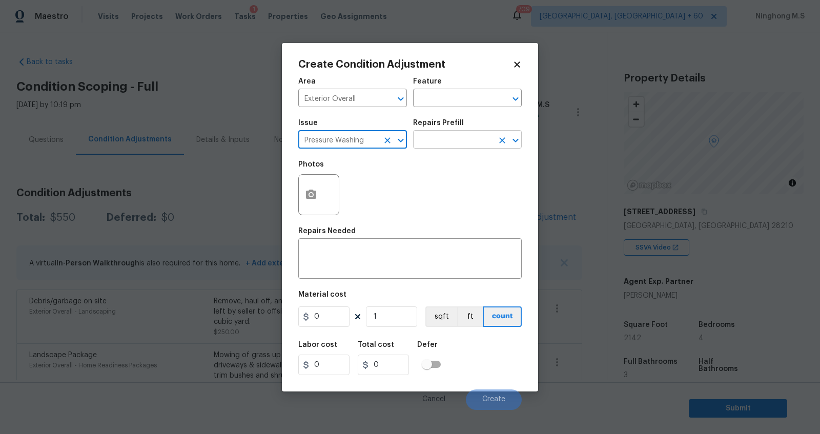
type input "Pressure Washing"
click at [435, 143] on input "text" at bounding box center [453, 141] width 80 height 16
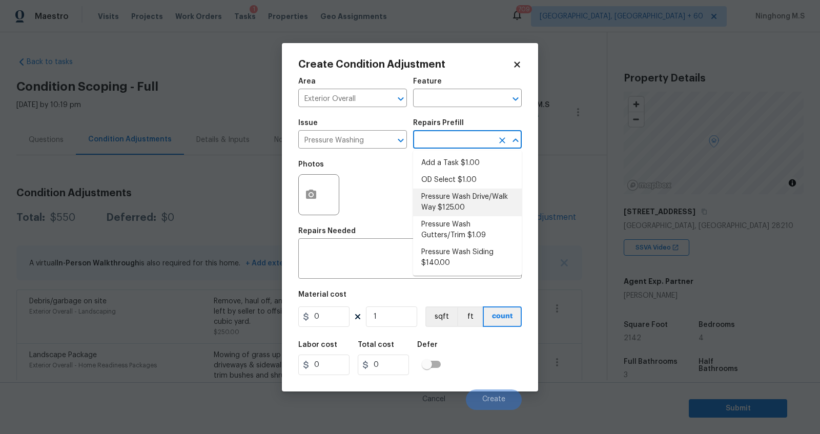
click at [491, 204] on li "Pressure Wash Drive/Walk Way $125.00" at bounding box center [467, 203] width 109 height 28
type input "Siding"
type textarea "Pressure wash the driveways/walkways as directed by the PM. Ensure that all deb…"
type input "125"
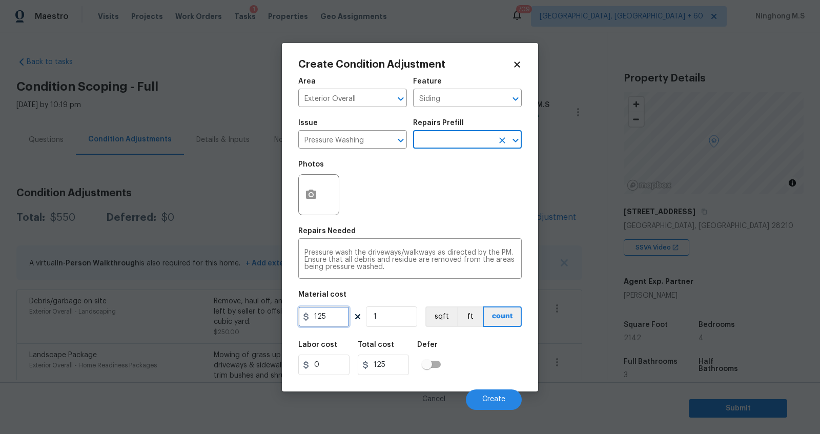
drag, startPoint x: 325, startPoint y: 318, endPoint x: 299, endPoint y: 318, distance: 25.6
click at [299, 318] on input "125" at bounding box center [323, 317] width 51 height 21
type input "200"
click at [314, 197] on icon "button" at bounding box center [311, 194] width 10 height 9
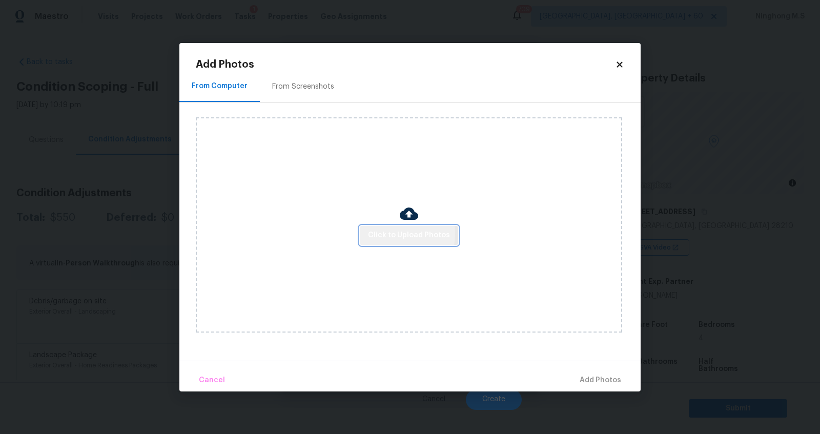
click at [395, 234] on span "Click to Upload Photos" at bounding box center [409, 235] width 82 height 13
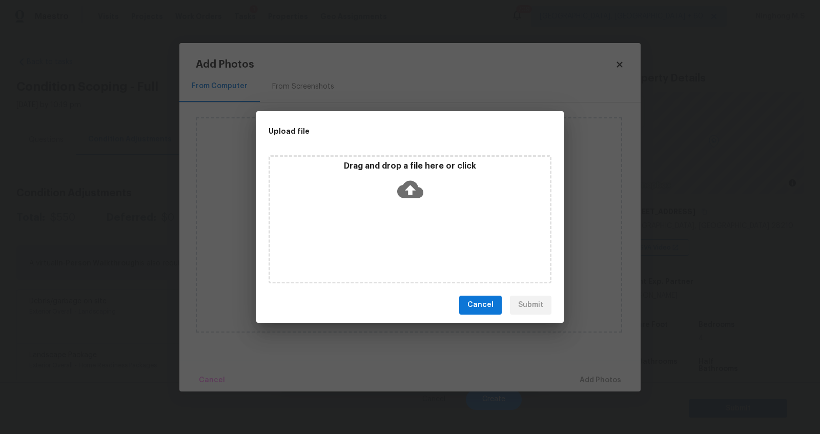
click at [479, 297] on button "Cancel" at bounding box center [480, 305] width 43 height 19
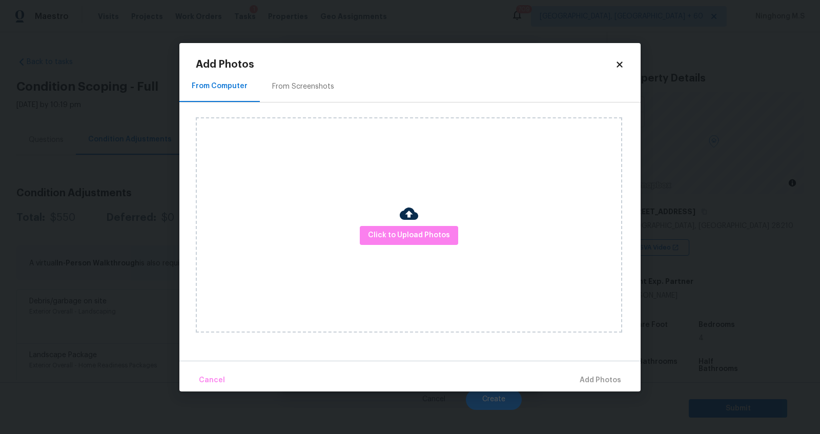
click at [615, 65] on icon at bounding box center [619, 64] width 9 height 9
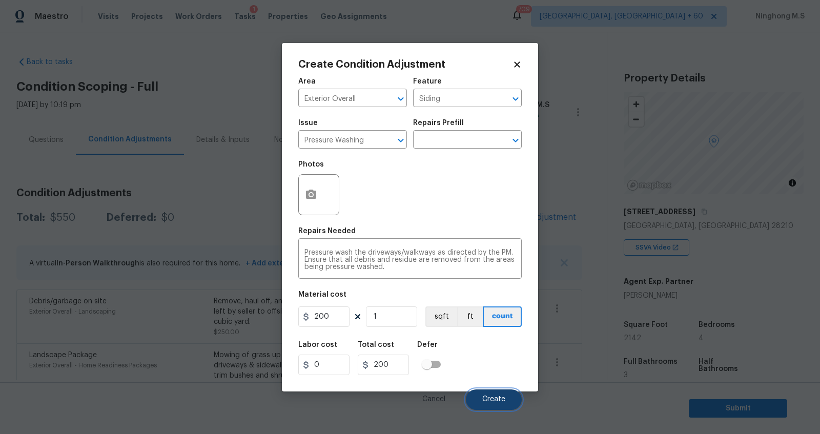
click at [499, 402] on span "Create" at bounding box center [493, 400] width 23 height 8
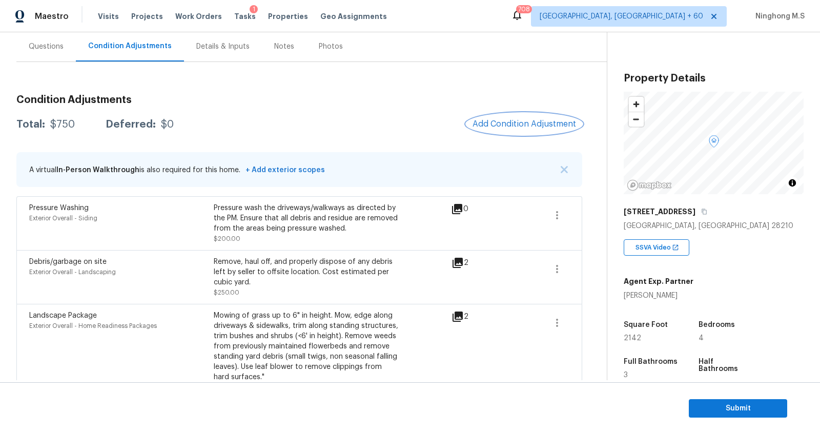
scroll to position [99, 0]
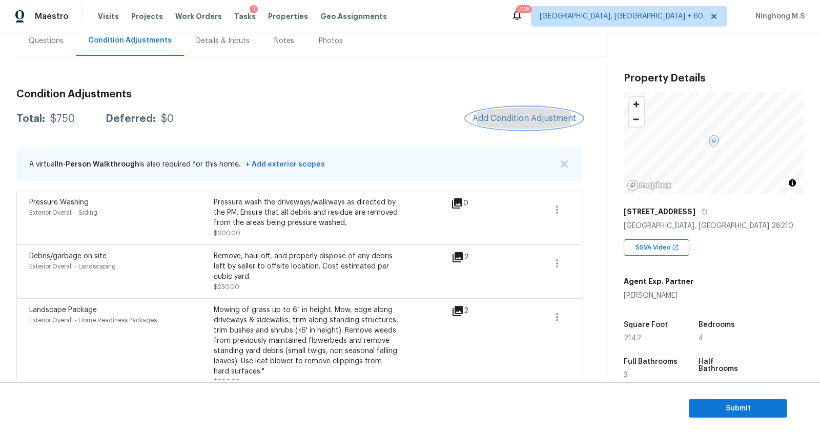
click at [519, 126] on button "Add Condition Adjustment" at bounding box center [525, 119] width 116 height 22
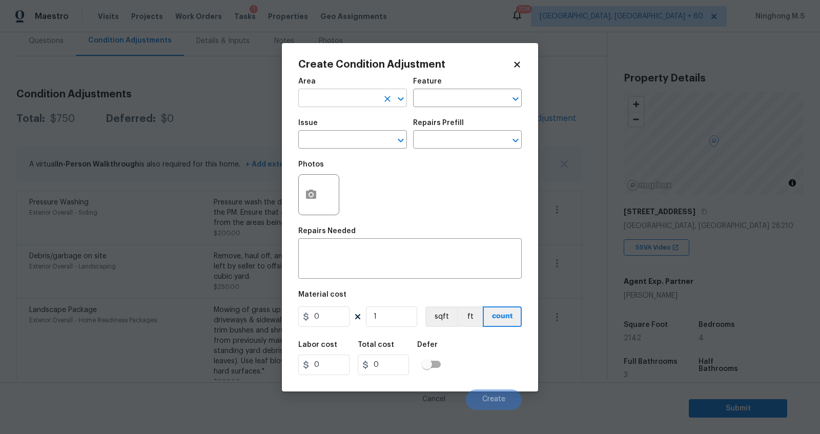
click at [367, 100] on input "text" at bounding box center [338, 99] width 80 height 16
click at [374, 136] on li "Interior Overall" at bounding box center [352, 138] width 109 height 17
type input "Interior Overall"
click at [452, 88] on div "Feature" at bounding box center [467, 84] width 109 height 13
click at [514, 108] on div "Area Interior Overall ​ Feature ​" at bounding box center [410, 93] width 224 height 42
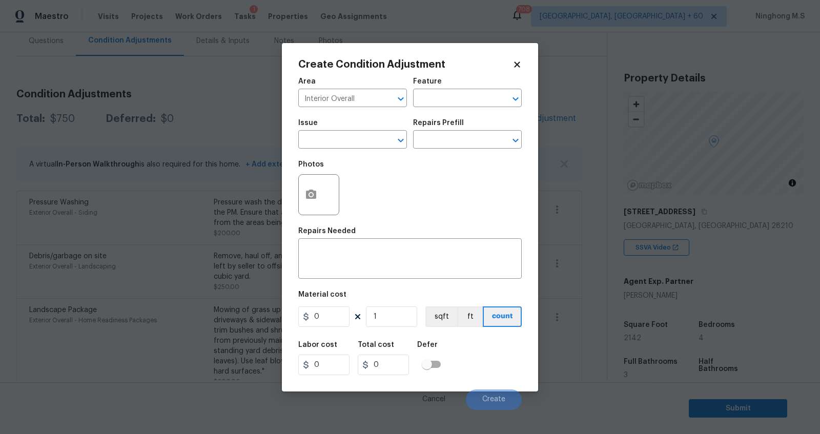
click at [474, 110] on div "Area Interior Overall ​ Feature ​" at bounding box center [410, 93] width 224 height 42
click at [421, 108] on div "Area Interior Overall ​ Feature ​" at bounding box center [410, 93] width 224 height 42
drag, startPoint x: 451, startPoint y: 94, endPoint x: 425, endPoint y: 93, distance: 26.7
click at [445, 94] on input "text" at bounding box center [453, 99] width 80 height 16
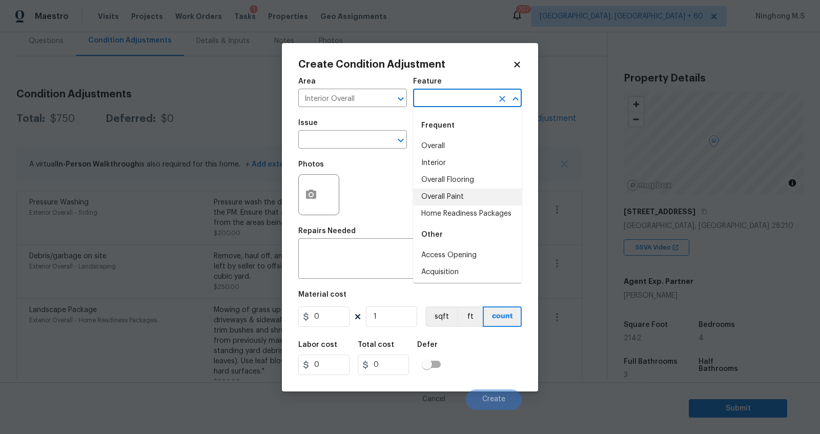
click at [462, 198] on li "Overall Paint" at bounding box center [467, 197] width 109 height 17
type input "Overall Paint"
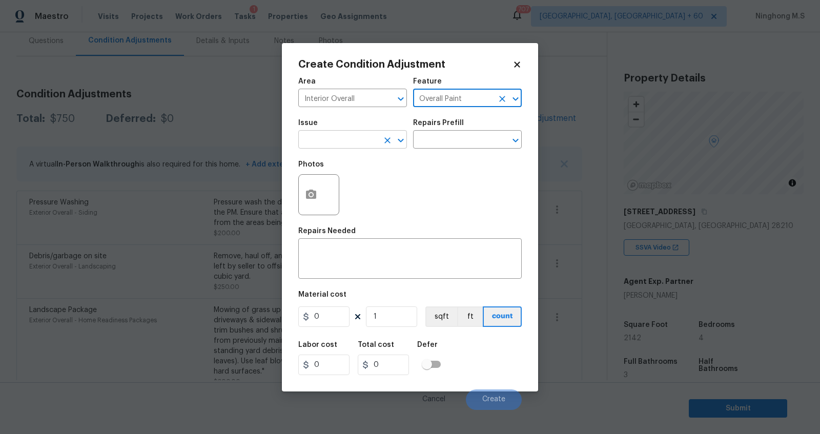
click at [343, 138] on input "text" at bounding box center [338, 141] width 80 height 16
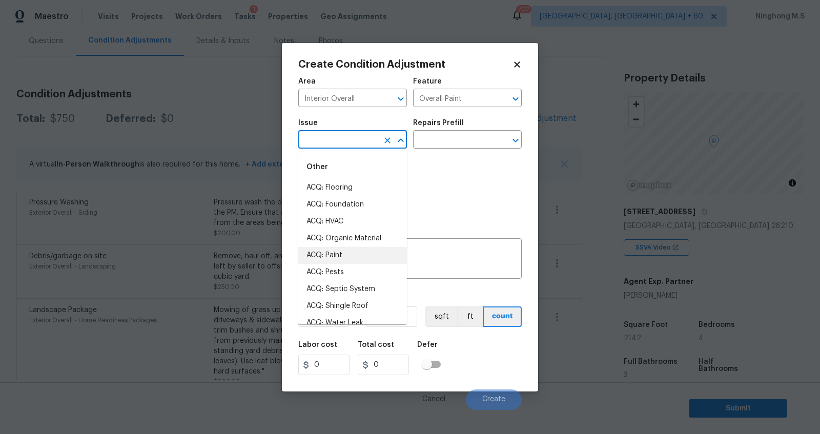
click at [350, 252] on li "ACQ: Paint" at bounding box center [352, 255] width 109 height 17
type input "ACQ: Paint"
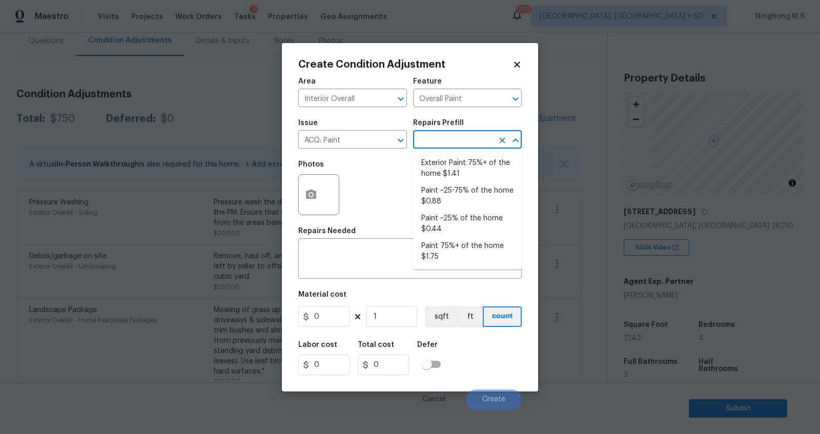
click at [435, 139] on input "text" at bounding box center [453, 141] width 80 height 16
click at [465, 199] on li "Paint ~25-75% of the home $0.88" at bounding box center [467, 197] width 109 height 28
type input "Acquisition"
type textarea "Acquisition Scope: ~25 - 75% of the home needs interior paint"
type input "0.88"
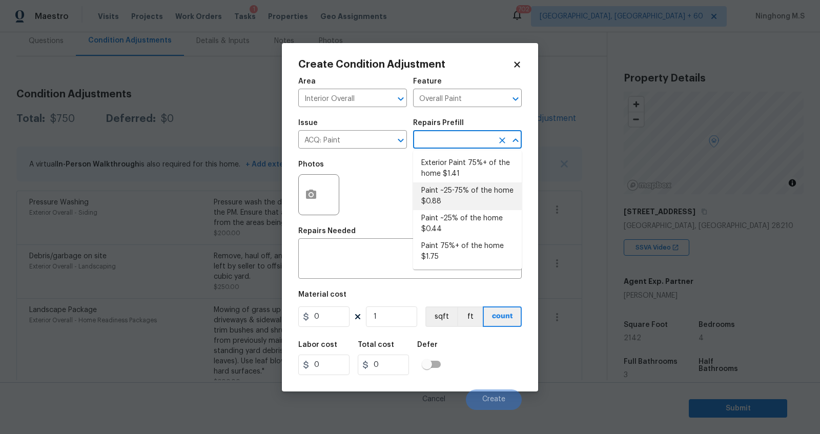
type input "0.88"
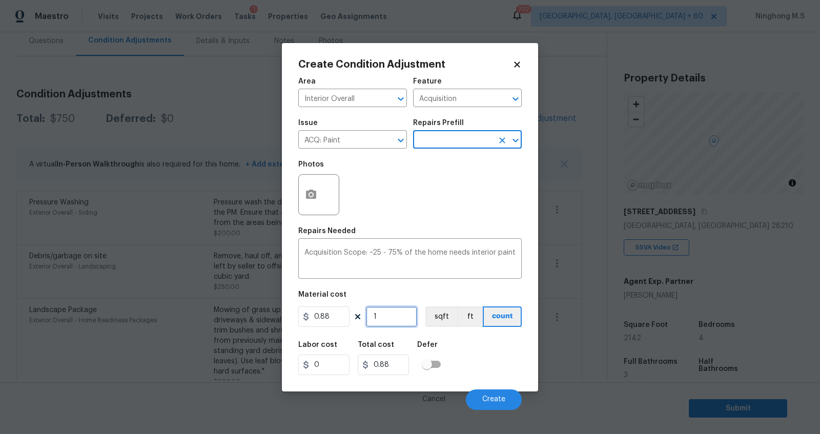
click at [376, 314] on input "1" at bounding box center [391, 317] width 51 height 21
click at [418, 314] on div "0.88 1 sqft ft count" at bounding box center [410, 317] width 224 height 21
click at [434, 315] on button "sqft" at bounding box center [442, 317] width 32 height 21
click at [389, 320] on input "1" at bounding box center [391, 317] width 51 height 21
type input "0"
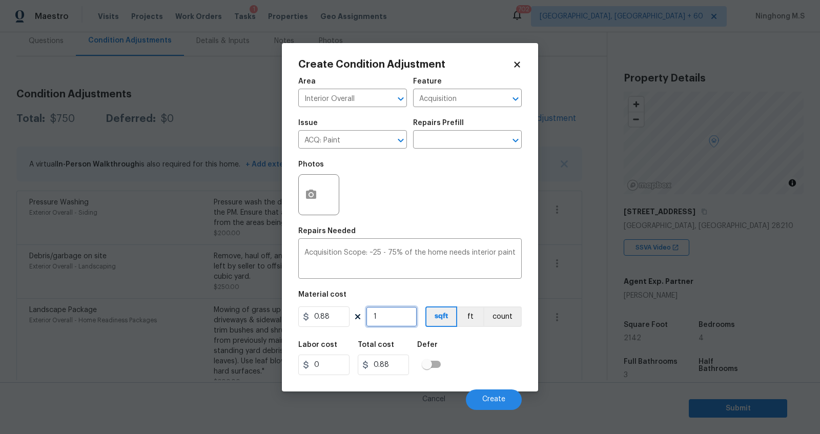
type input "0"
type input "2"
type input "1.76"
type input "21"
type input "18.48"
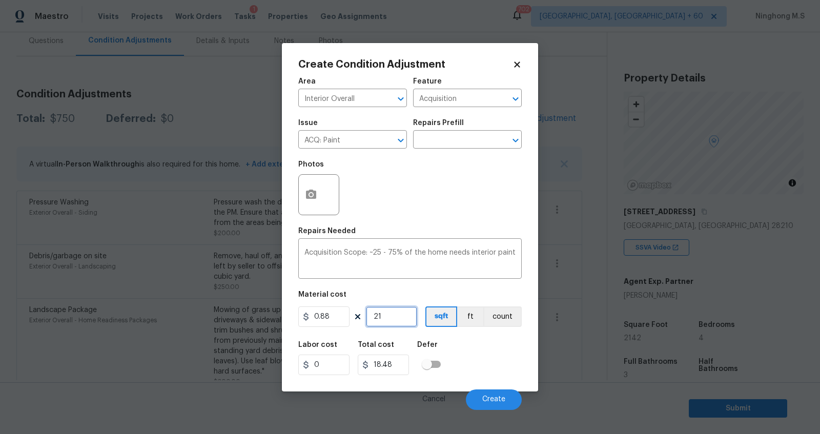
type input "214"
type input "188.32"
type input "2142"
type input "1884.96"
type input "2142"
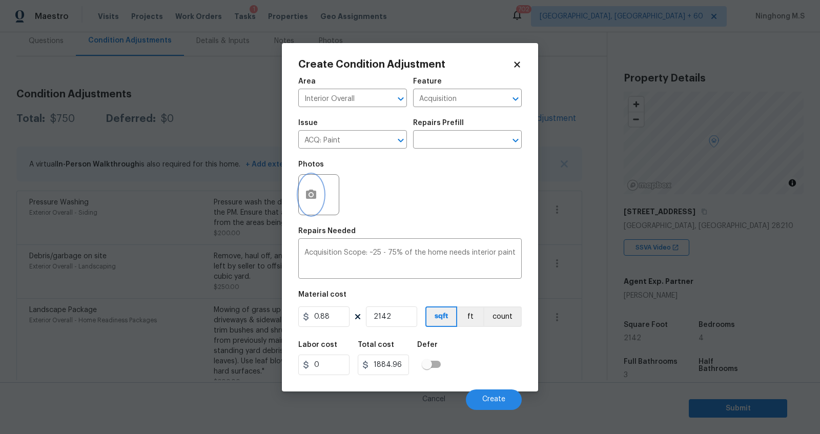
click at [319, 201] on button "button" at bounding box center [311, 195] width 25 height 40
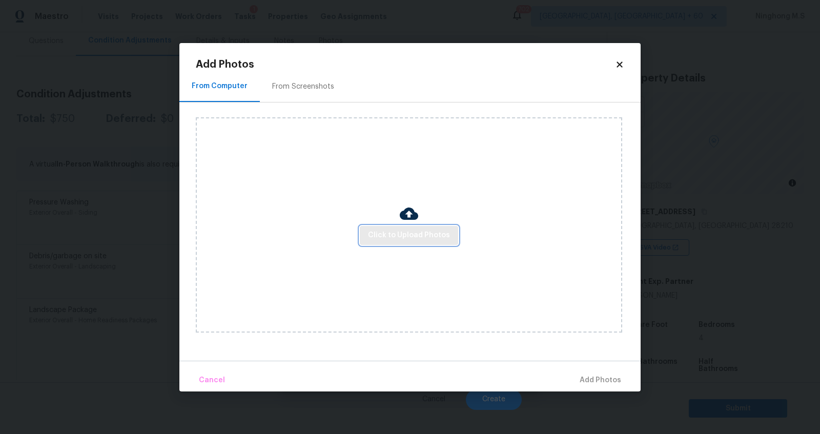
click at [394, 232] on span "Click to Upload Photos" at bounding box center [409, 235] width 82 height 13
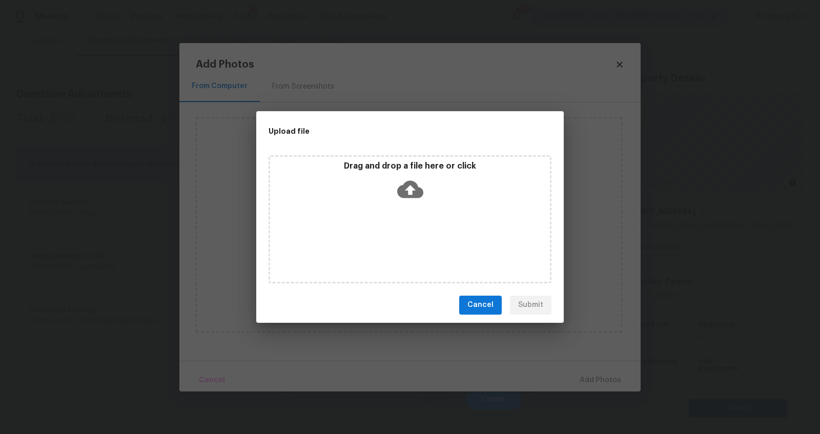
click at [412, 184] on icon at bounding box center [410, 188] width 26 height 17
